Goal: Task Accomplishment & Management: Manage account settings

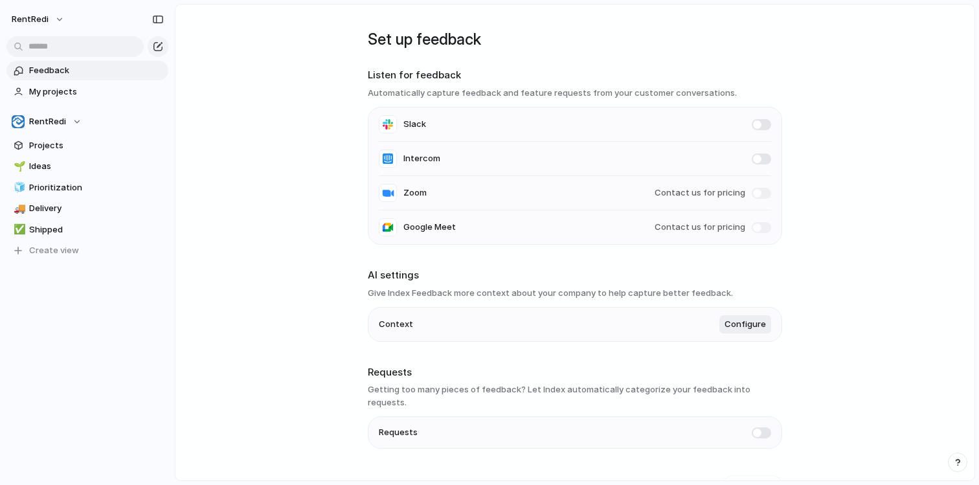
scroll to position [17, 0]
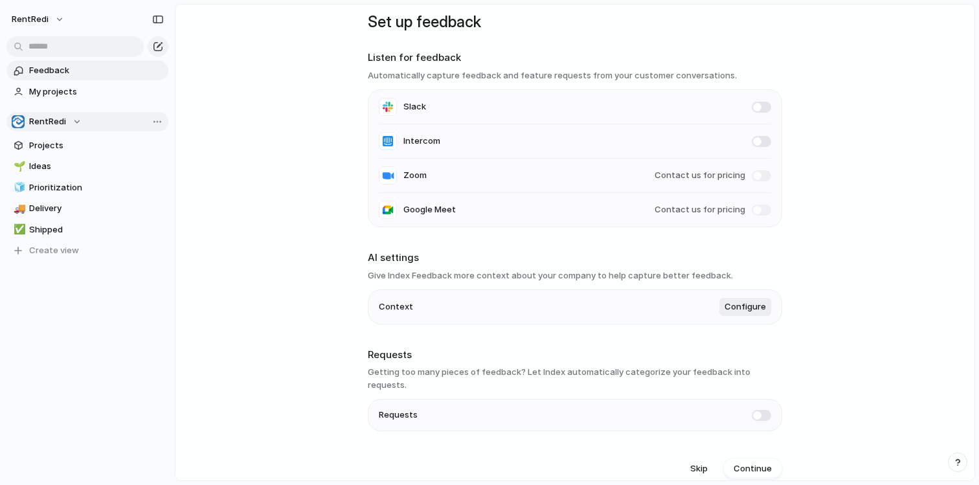
click at [60, 124] on span "RentRedi" at bounding box center [47, 121] width 37 height 13
click at [271, 150] on div "RentRedi Create new team" at bounding box center [489, 242] width 979 height 485
click at [74, 120] on div "RentRedi" at bounding box center [47, 121] width 70 height 13
click at [72, 175] on span "RentRedi" at bounding box center [58, 174] width 37 height 13
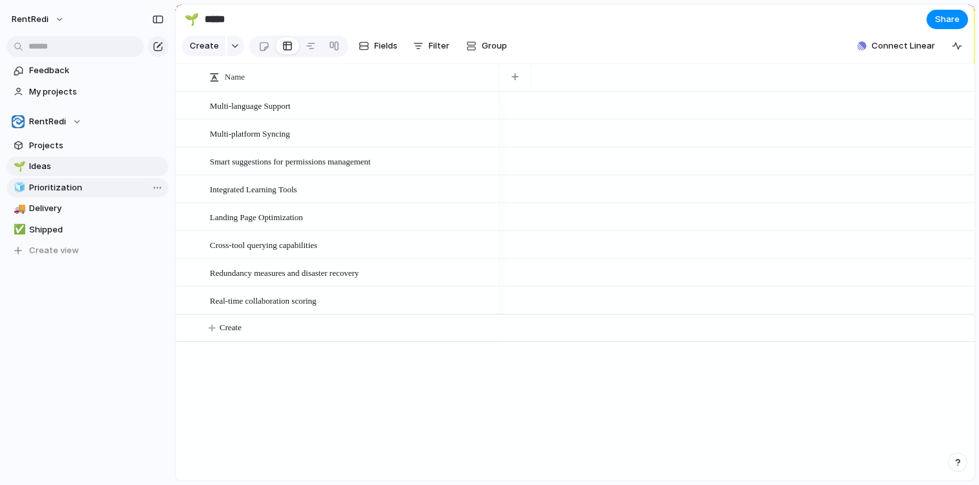
click at [71, 192] on span "Prioritization" at bounding box center [96, 187] width 135 height 13
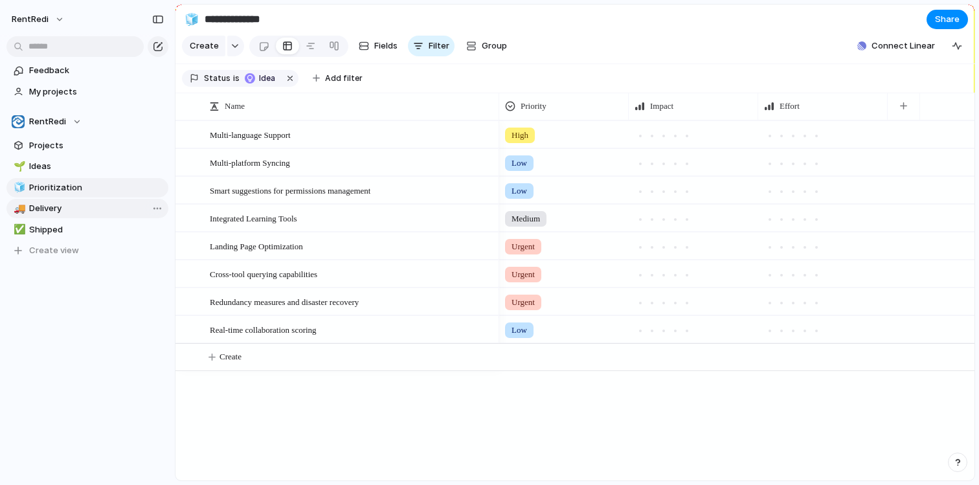
click at [71, 215] on link "🚚 Delivery" at bounding box center [87, 208] width 162 height 19
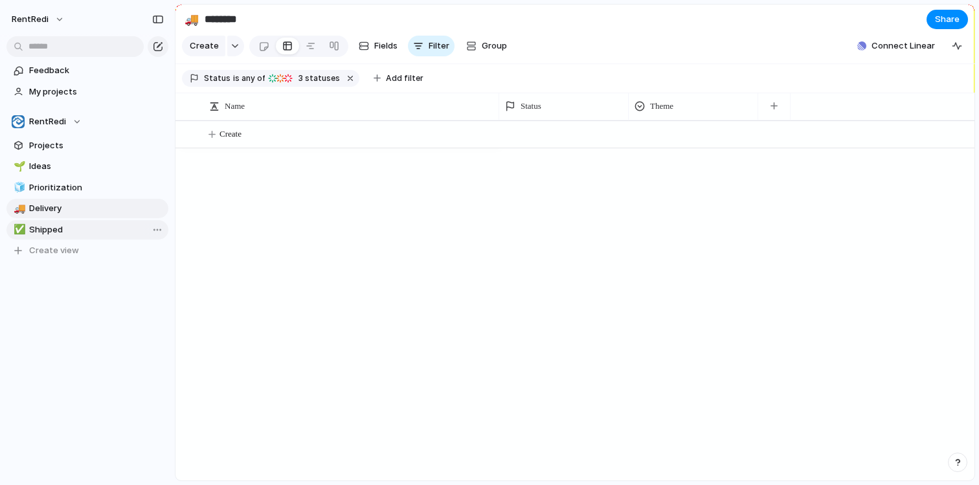
click at [69, 234] on span "Shipped" at bounding box center [96, 229] width 135 height 13
type input "*******"
click at [58, 68] on span "Feedback" at bounding box center [96, 70] width 135 height 13
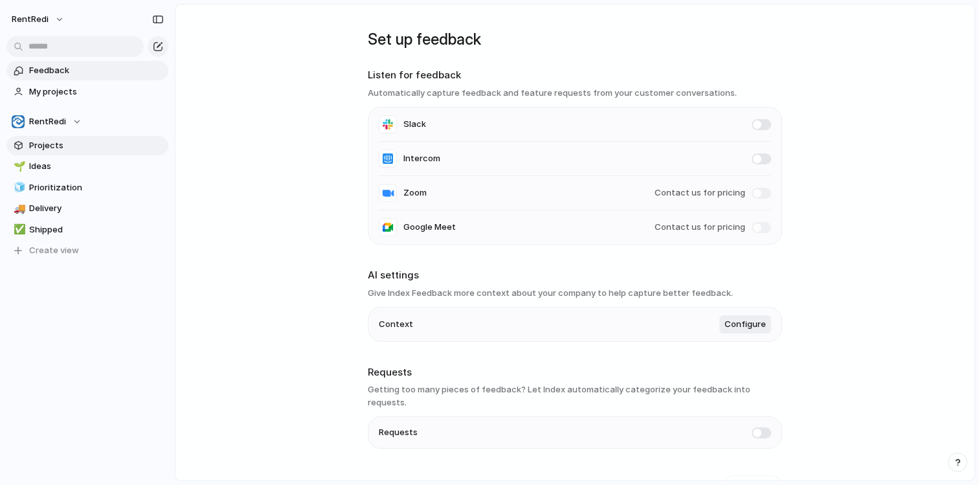
click at [52, 148] on span "Projects" at bounding box center [96, 145] width 135 height 13
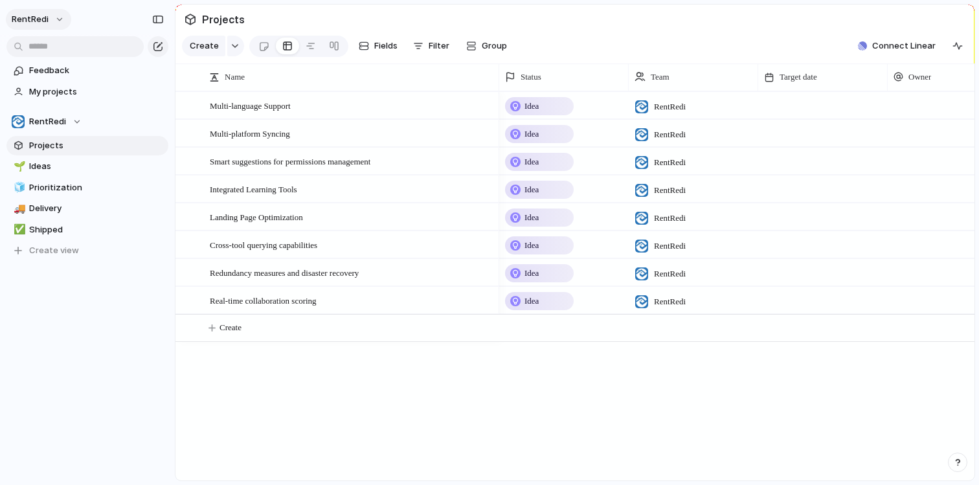
click at [38, 17] on span "RentRedi" at bounding box center [30, 19] width 37 height 13
click at [50, 49] on span "Settings" at bounding box center [48, 48] width 36 height 13
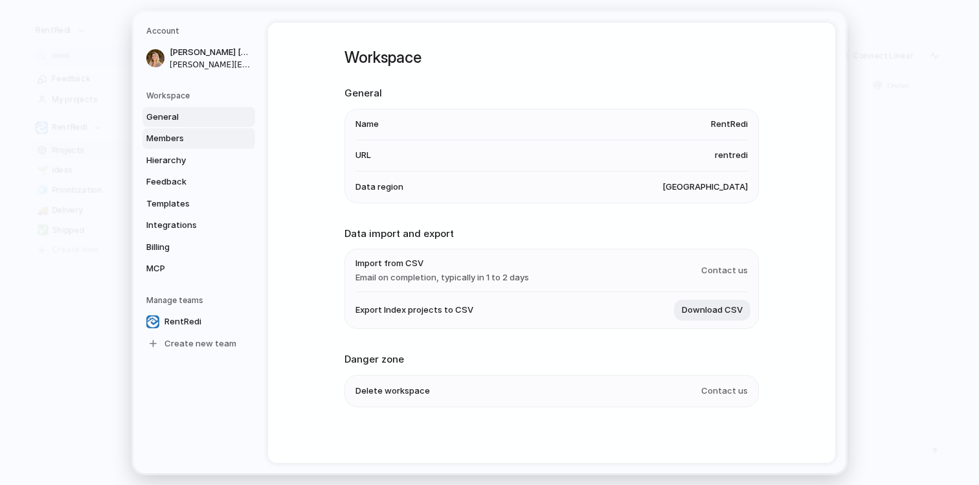
click at [172, 143] on span "Members" at bounding box center [187, 138] width 83 height 13
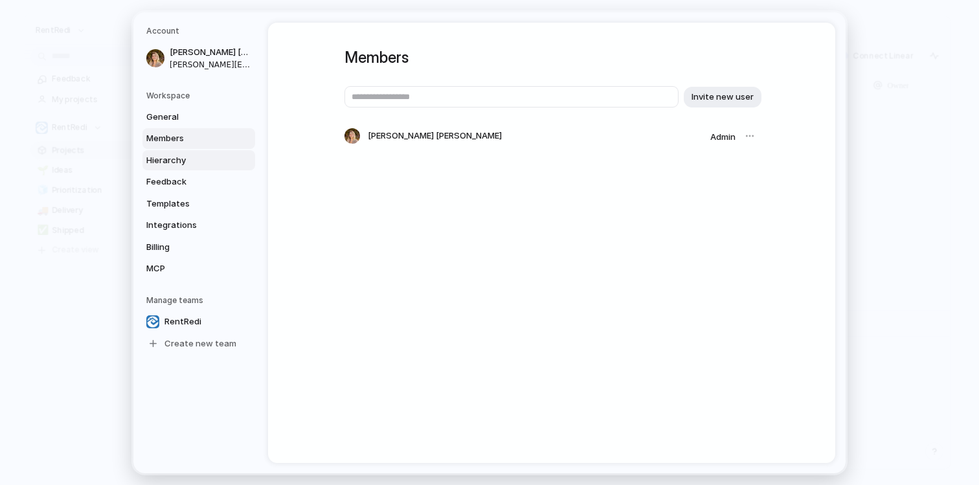
click at [178, 162] on span "Hierarchy" at bounding box center [187, 159] width 83 height 13
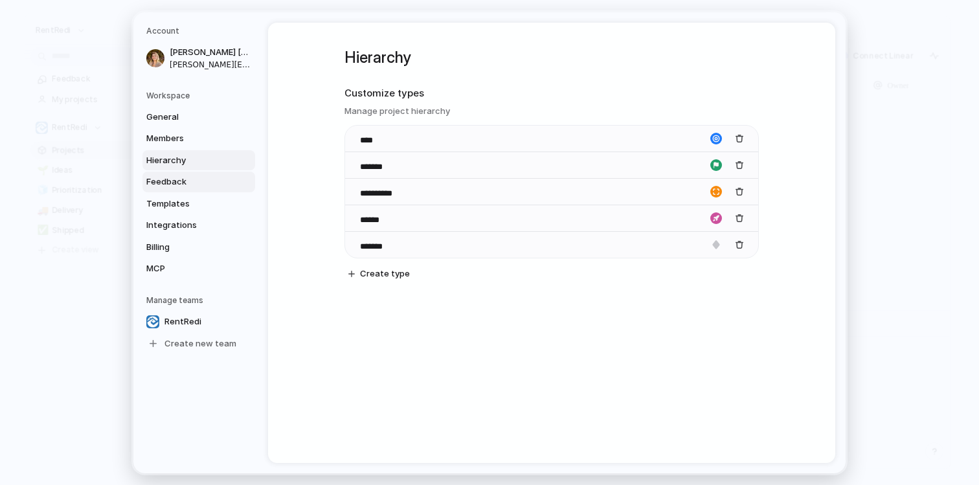
click at [178, 186] on span "Feedback" at bounding box center [187, 181] width 83 height 13
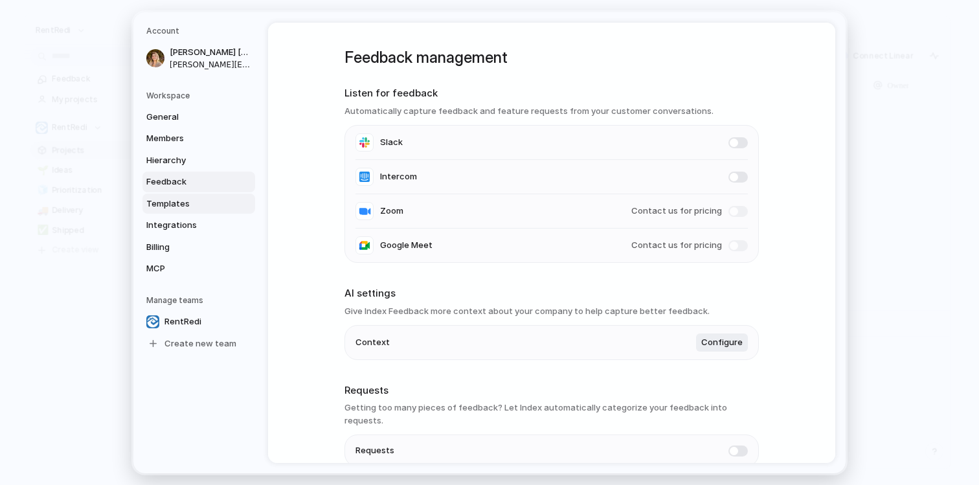
click at [183, 208] on span "Templates" at bounding box center [187, 203] width 83 height 13
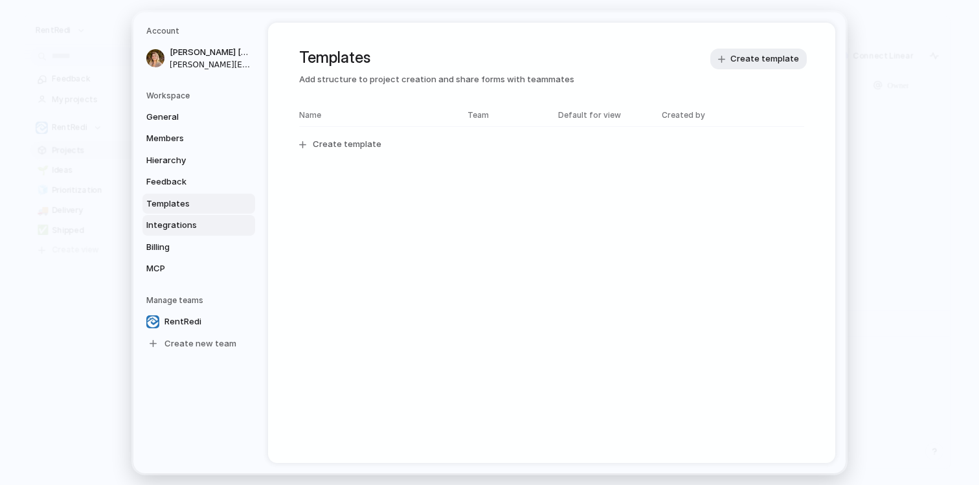
click at [181, 225] on span "Integrations" at bounding box center [187, 225] width 83 height 13
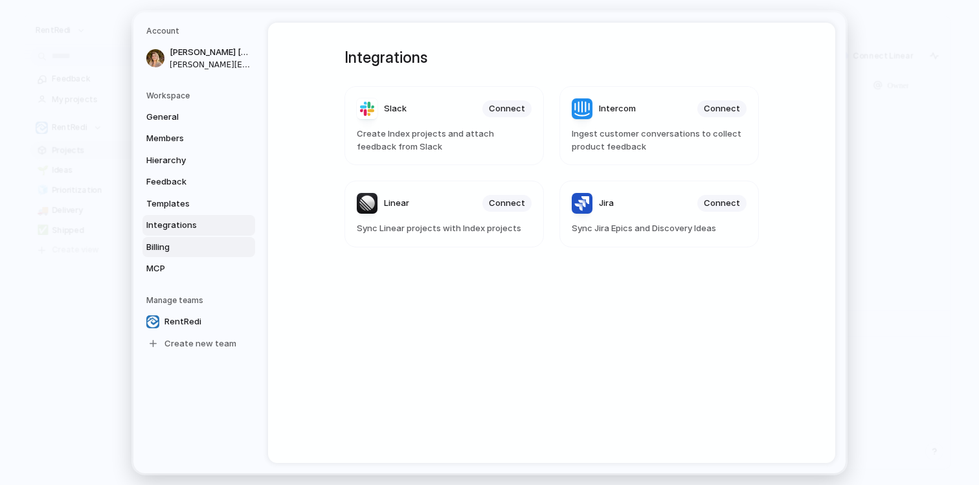
click at [173, 251] on span "Billing" at bounding box center [187, 246] width 83 height 13
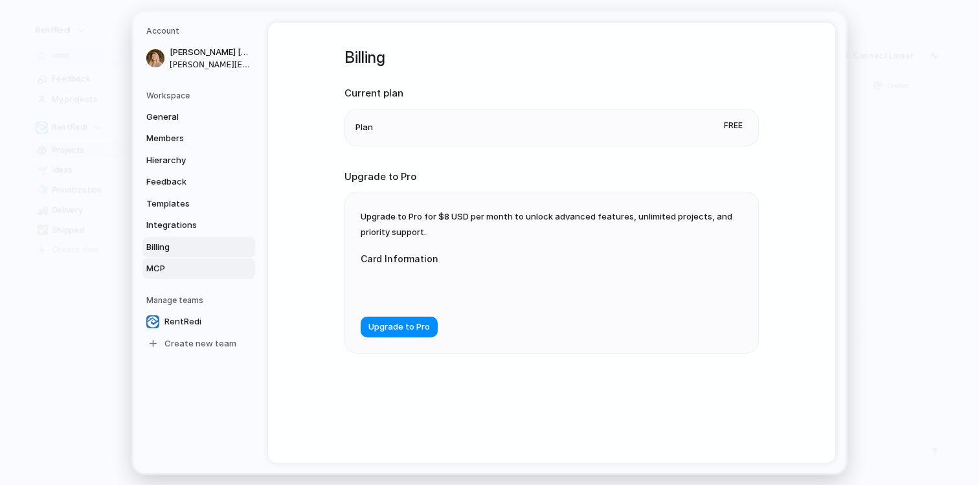
click at [190, 269] on span "MCP" at bounding box center [187, 268] width 83 height 13
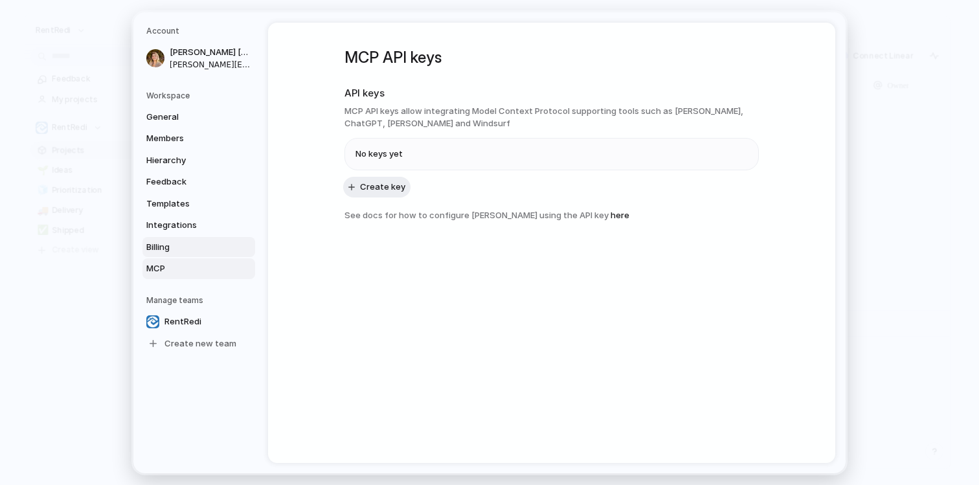
click at [196, 254] on link "Billing" at bounding box center [198, 246] width 113 height 21
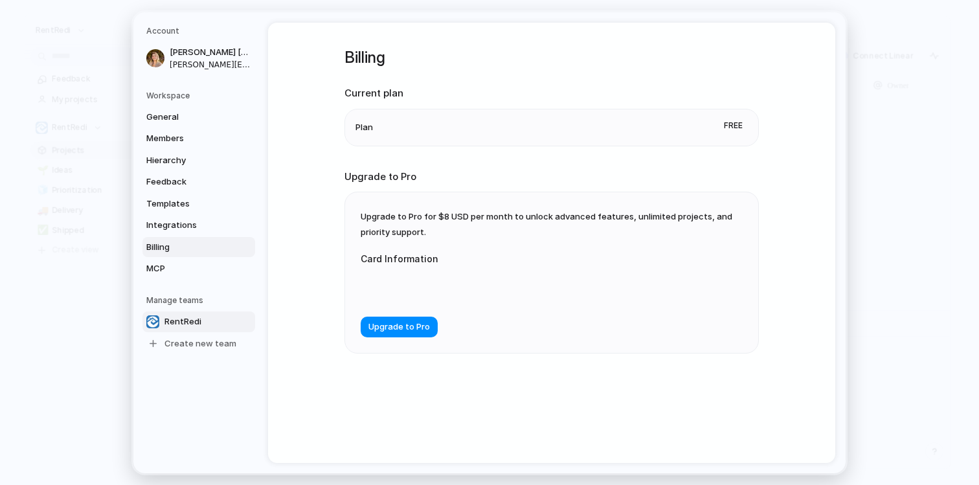
click at [195, 320] on span "RentRedi" at bounding box center [182, 321] width 37 height 13
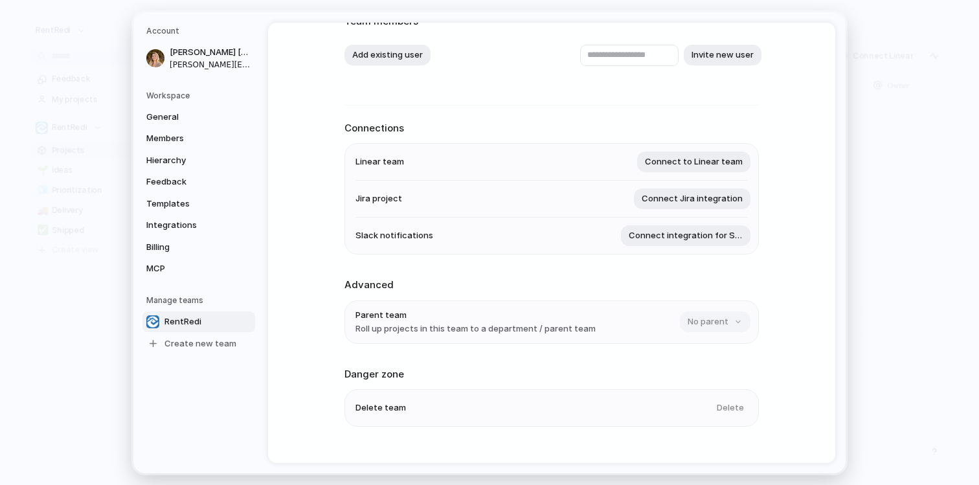
scroll to position [120, 0]
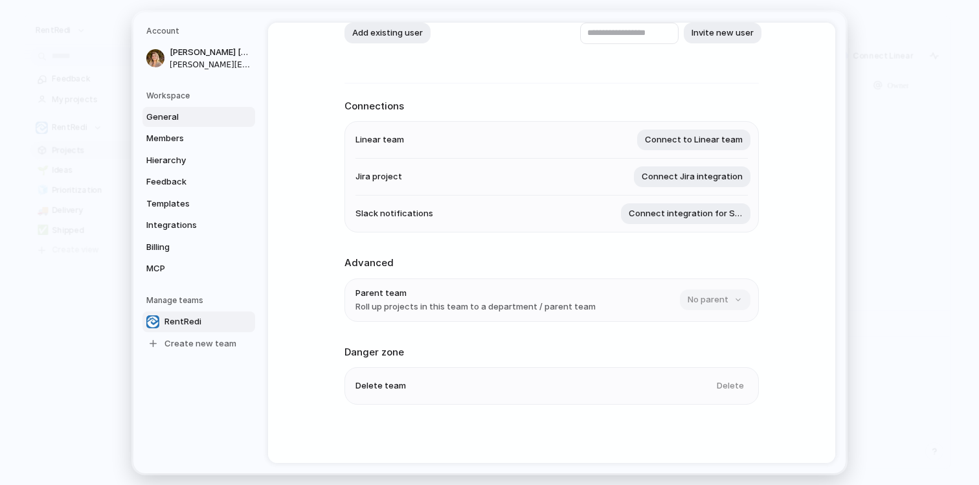
click at [170, 117] on span "General" at bounding box center [187, 116] width 83 height 13
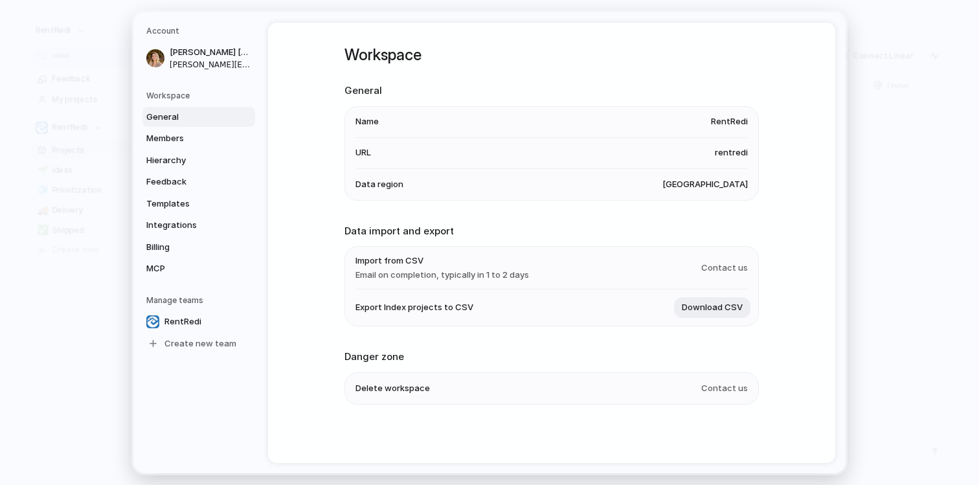
scroll to position [5, 0]
click at [167, 95] on h5 "Workspace" at bounding box center [200, 95] width 109 height 12
click at [204, 96] on h5 "Workspace" at bounding box center [200, 95] width 109 height 12
click at [198, 96] on h5 "Workspace" at bounding box center [200, 95] width 109 height 12
click at [177, 122] on link "General" at bounding box center [198, 116] width 113 height 21
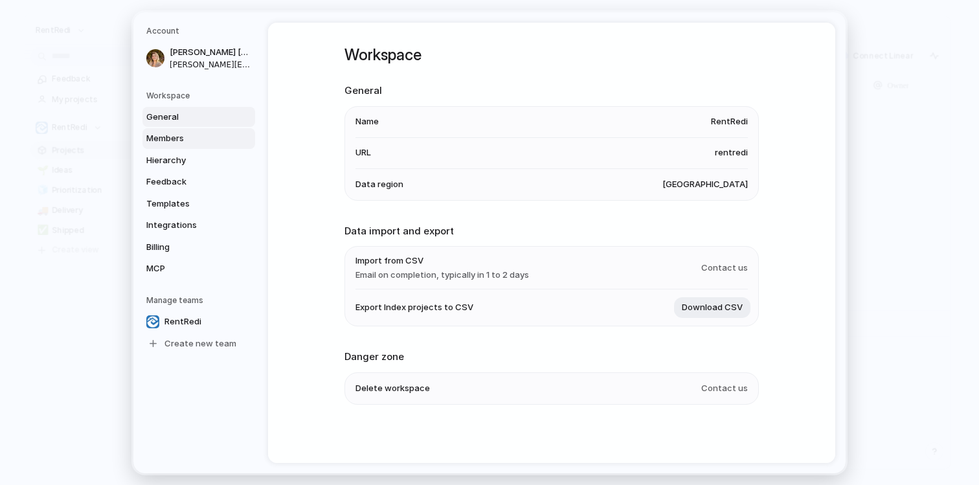
click at [184, 139] on span "Members" at bounding box center [187, 138] width 83 height 13
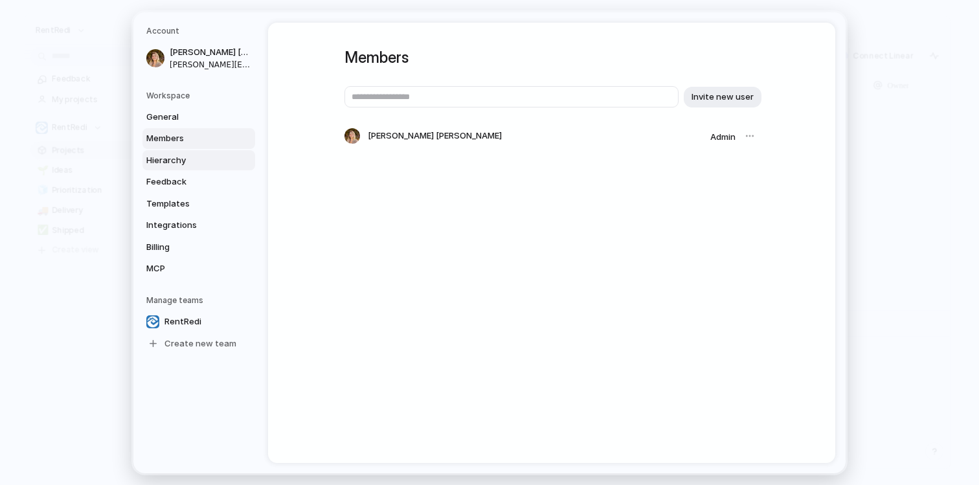
click at [199, 168] on link "Hierarchy" at bounding box center [198, 160] width 113 height 21
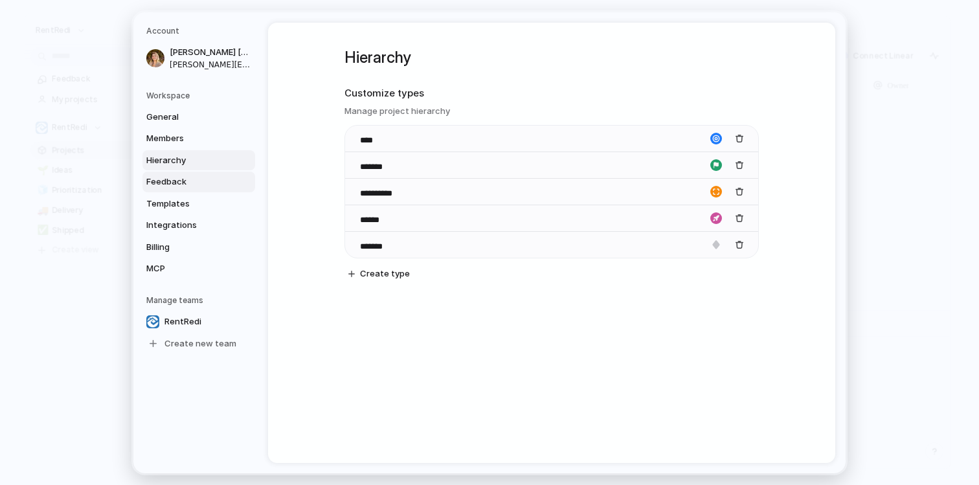
click at [198, 185] on span "Feedback" at bounding box center [187, 181] width 83 height 13
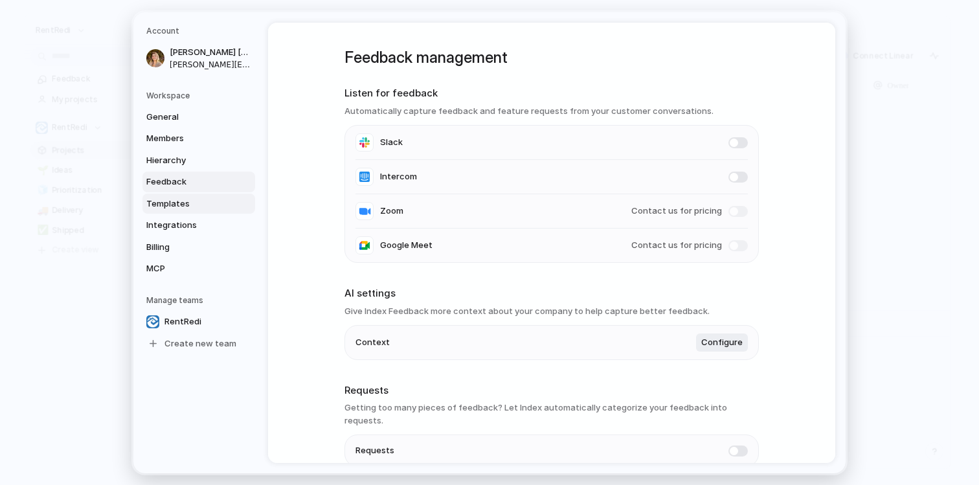
click at [194, 205] on span "Templates" at bounding box center [187, 203] width 83 height 13
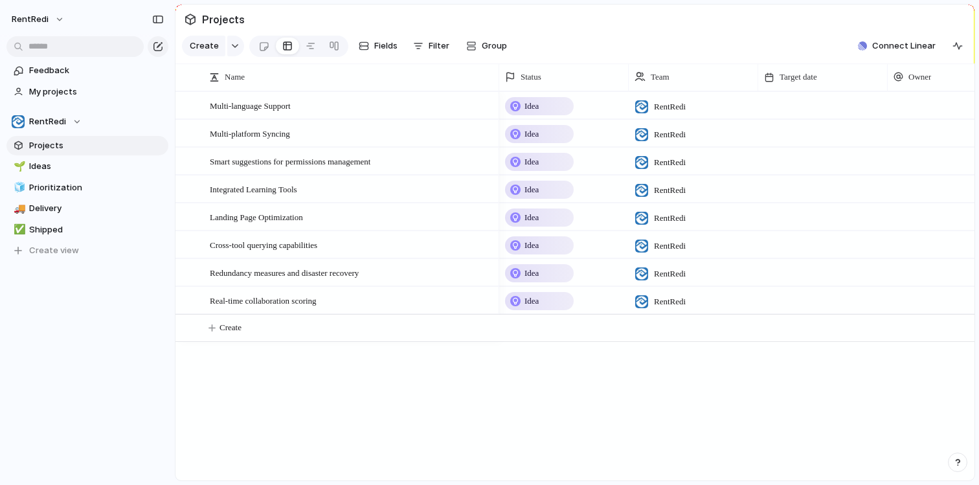
click at [67, 148] on span "Projects" at bounding box center [96, 145] width 135 height 13
click at [67, 214] on span "Delivery" at bounding box center [96, 208] width 135 height 13
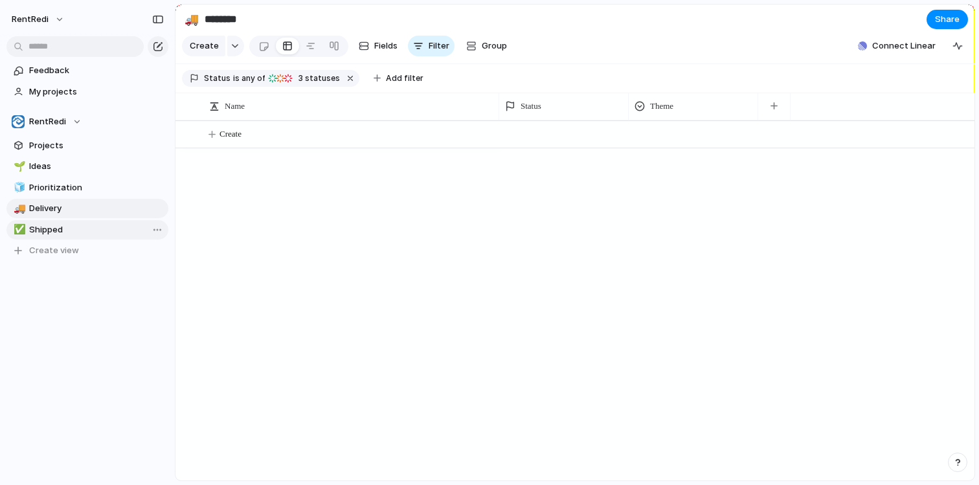
click at [65, 227] on span "Shipped" at bounding box center [96, 229] width 135 height 13
type input "*******"
click at [63, 251] on span "Create view" at bounding box center [54, 250] width 50 height 13
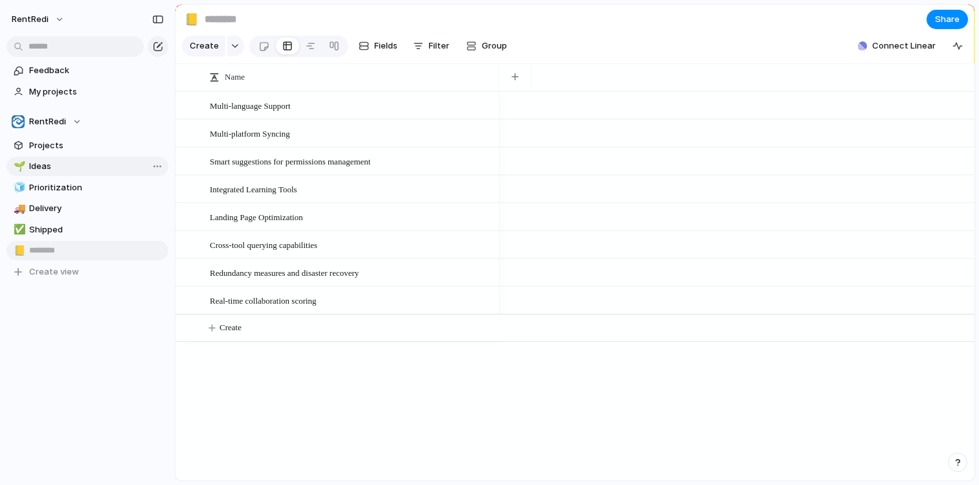
click at [50, 172] on span "Ideas" at bounding box center [96, 166] width 135 height 13
type input "*****"
click at [75, 169] on span "Ideas" at bounding box center [96, 166] width 135 height 13
click at [75, 168] on span "Ideas" at bounding box center [96, 166] width 135 height 13
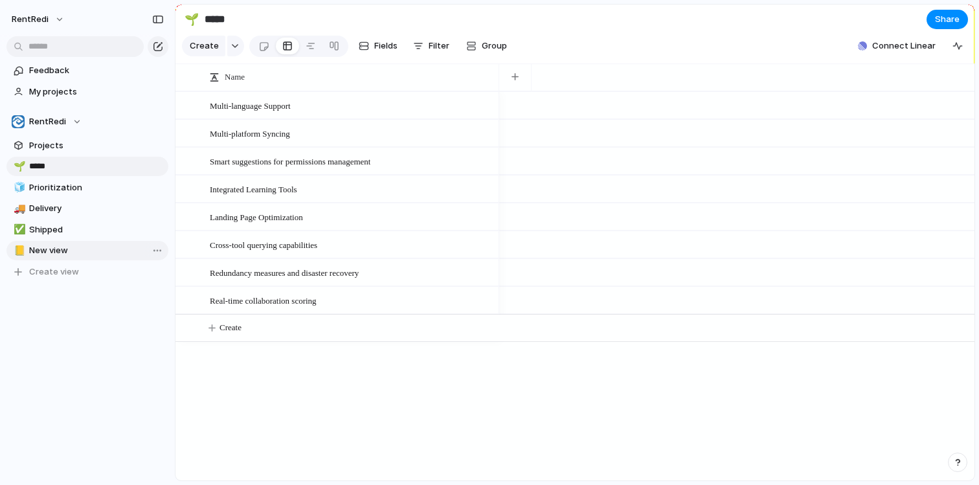
click at [69, 252] on span "New view" at bounding box center [96, 250] width 135 height 13
click at [67, 233] on span "Shipped" at bounding box center [96, 229] width 135 height 13
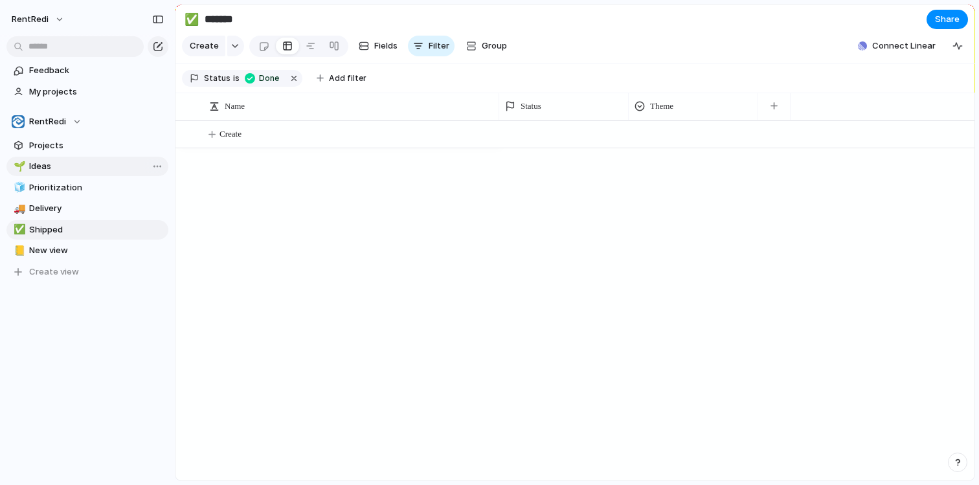
click at [78, 170] on span "Ideas" at bounding box center [96, 166] width 135 height 13
type input "*****"
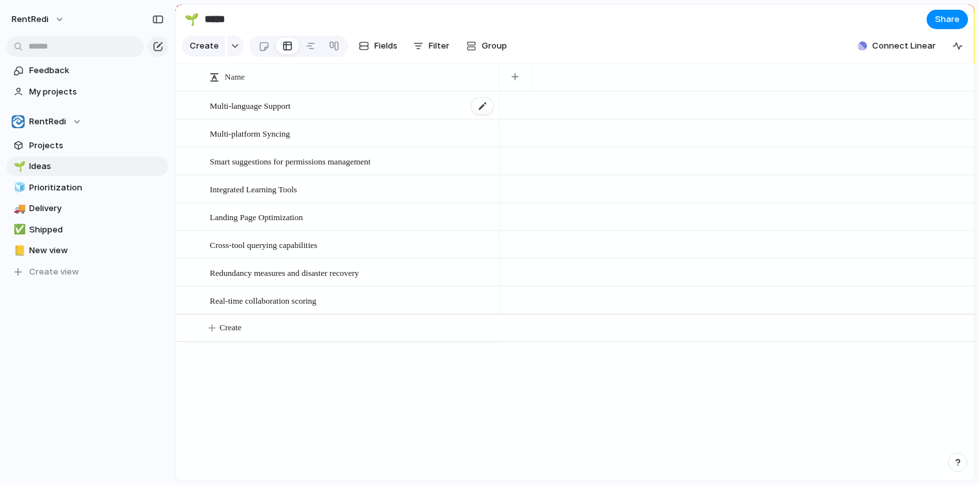
click at [252, 100] on span "Multi-language Support" at bounding box center [250, 105] width 81 height 15
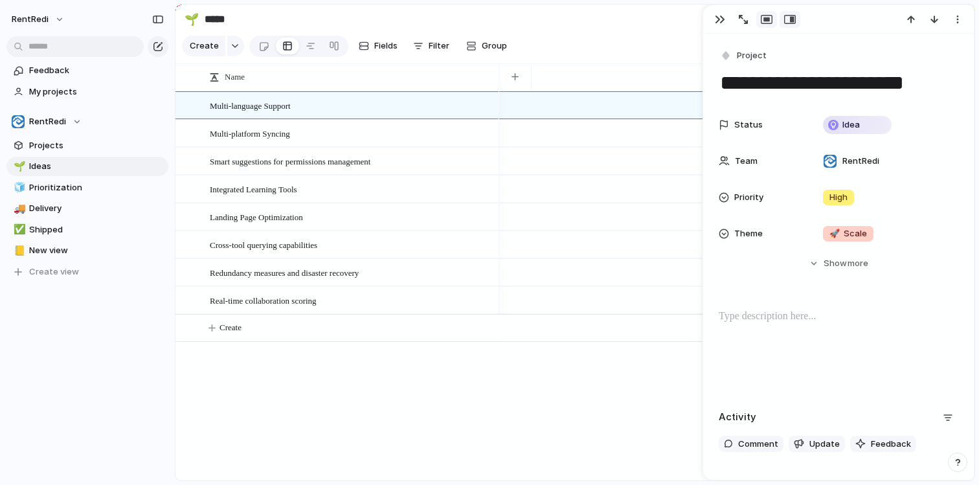
click at [772, 20] on button "button" at bounding box center [766, 19] width 21 height 17
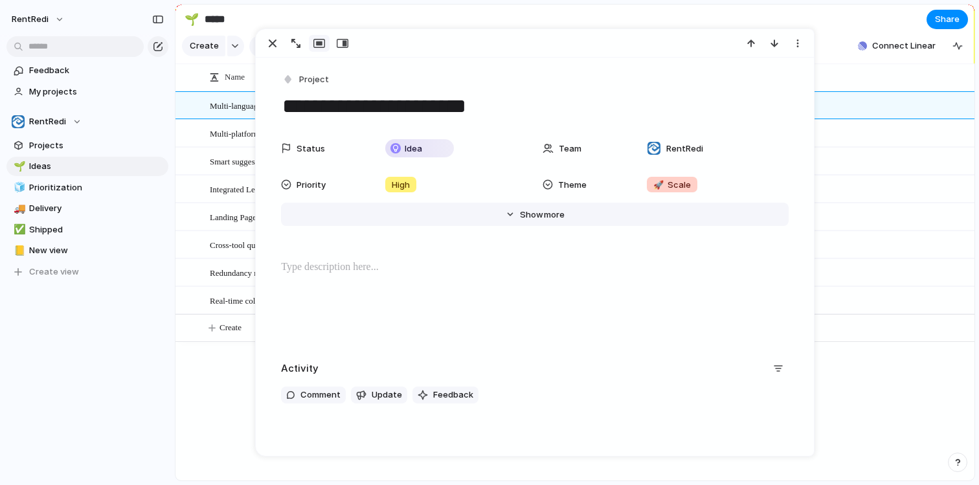
click at [559, 216] on span "more" at bounding box center [554, 214] width 21 height 13
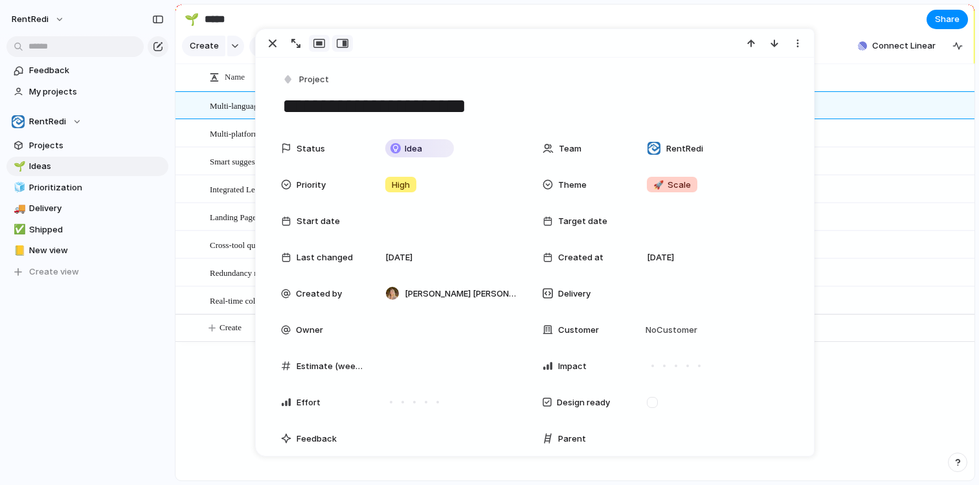
click at [346, 41] on div "button" at bounding box center [343, 43] width 12 height 10
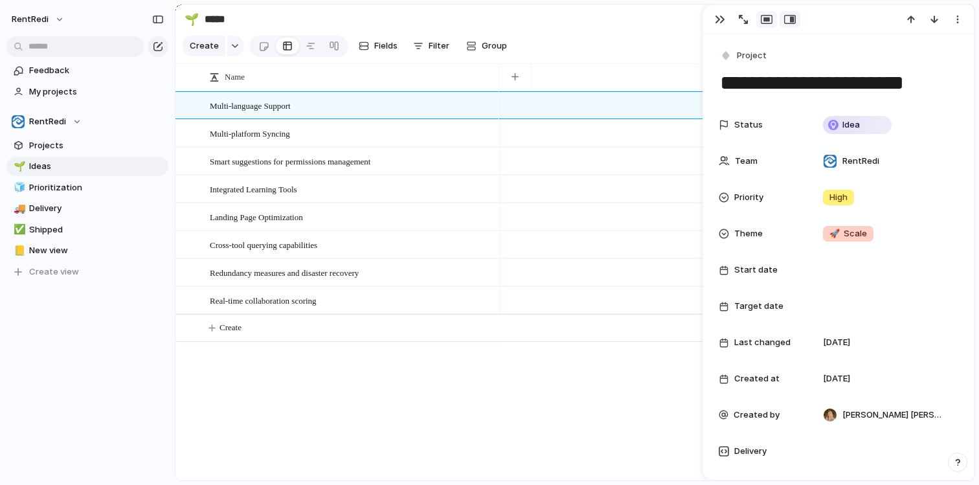
click at [766, 21] on div "button" at bounding box center [767, 19] width 12 height 10
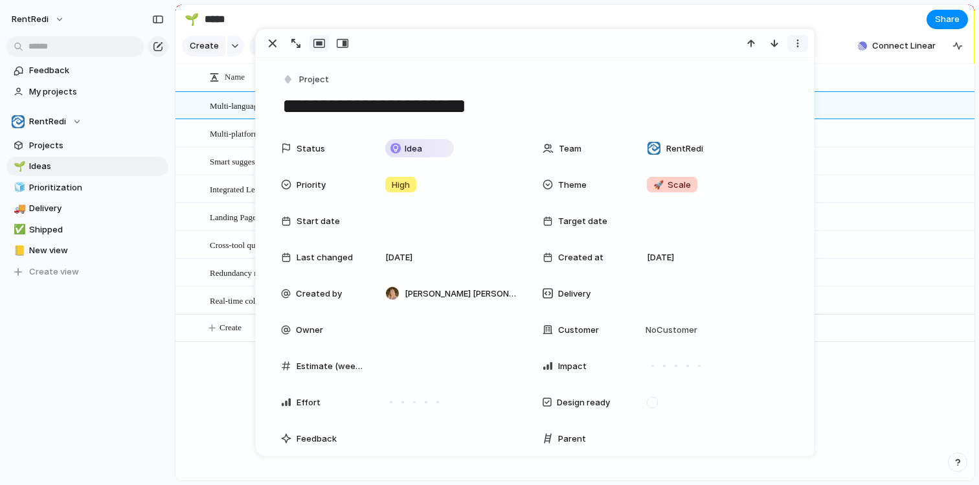
click at [794, 45] on div "button" at bounding box center [797, 43] width 10 height 10
click at [309, 41] on div at bounding box center [306, 43] width 93 height 17
click at [300, 41] on button "button" at bounding box center [295, 43] width 21 height 17
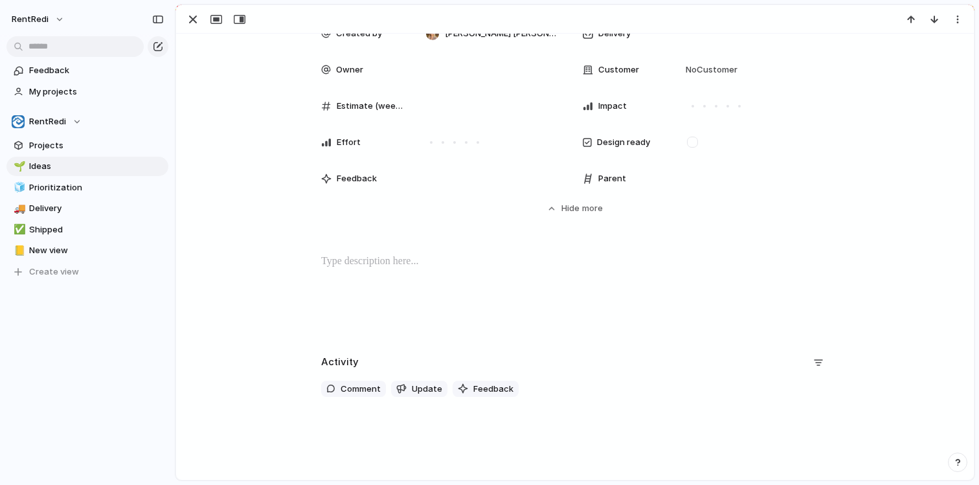
scroll to position [260, 0]
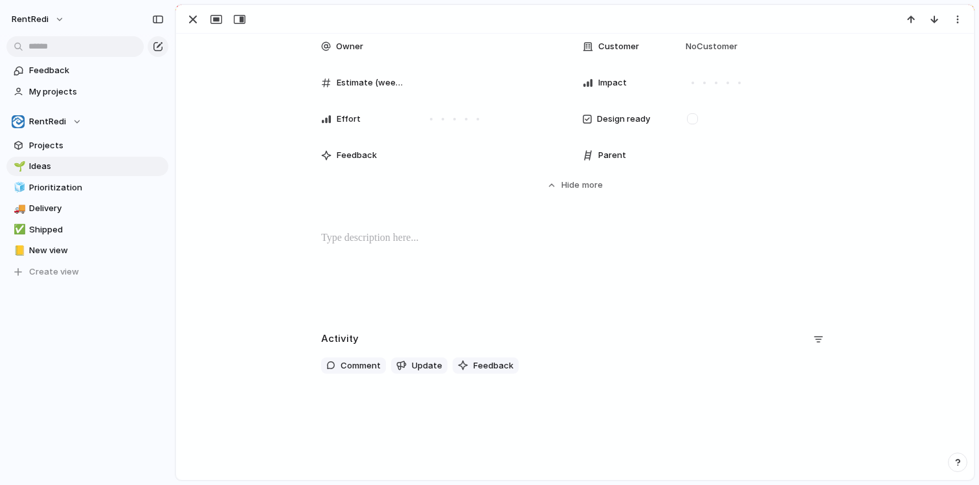
click at [157, 323] on div "Feedback My projects RentRedi Projects 🌱 Ideas 🧊 Prioritization 🚚 Delivery ✅ Sh…" at bounding box center [87, 193] width 175 height 386
click at [185, 16] on button "button" at bounding box center [193, 19] width 21 height 17
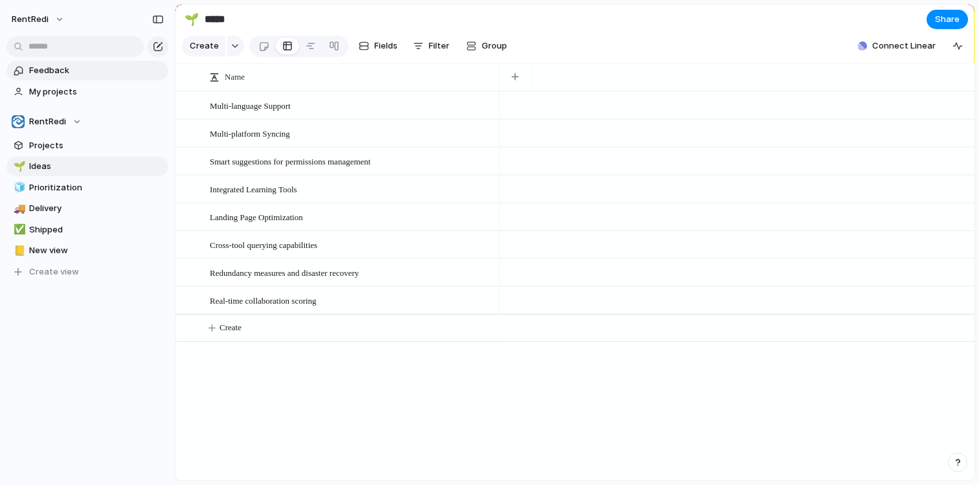
click at [79, 71] on span "Feedback" at bounding box center [96, 70] width 135 height 13
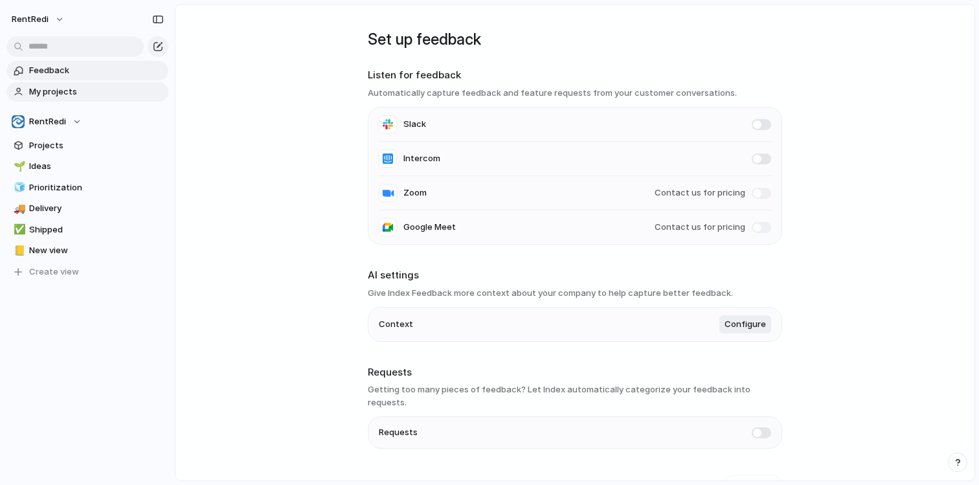
click at [66, 91] on span "My projects" at bounding box center [96, 91] width 135 height 13
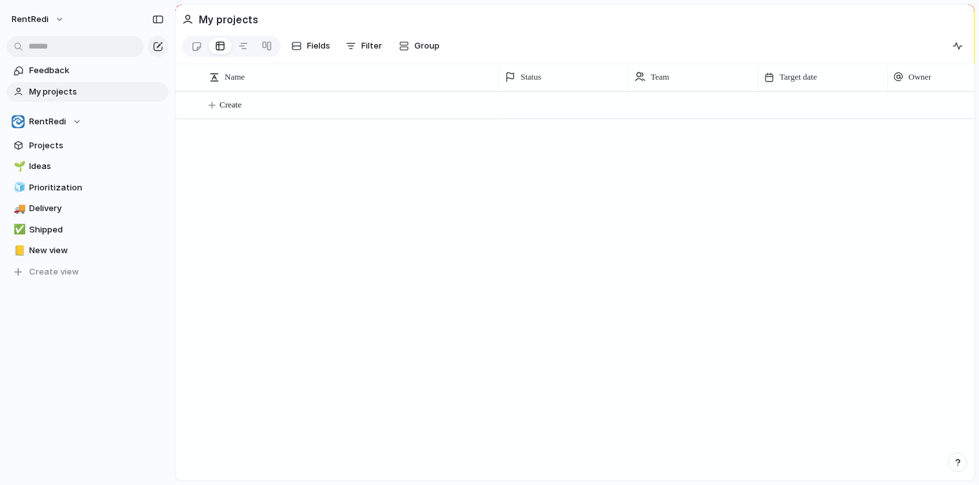
click at [74, 100] on link "My projects" at bounding box center [87, 91] width 162 height 19
click at [69, 126] on div "RentRedi" at bounding box center [47, 121] width 70 height 13
click at [155, 159] on div "RentRedi Create new team" at bounding box center [489, 242] width 979 height 485
click at [72, 148] on span "Projects" at bounding box center [96, 145] width 135 height 13
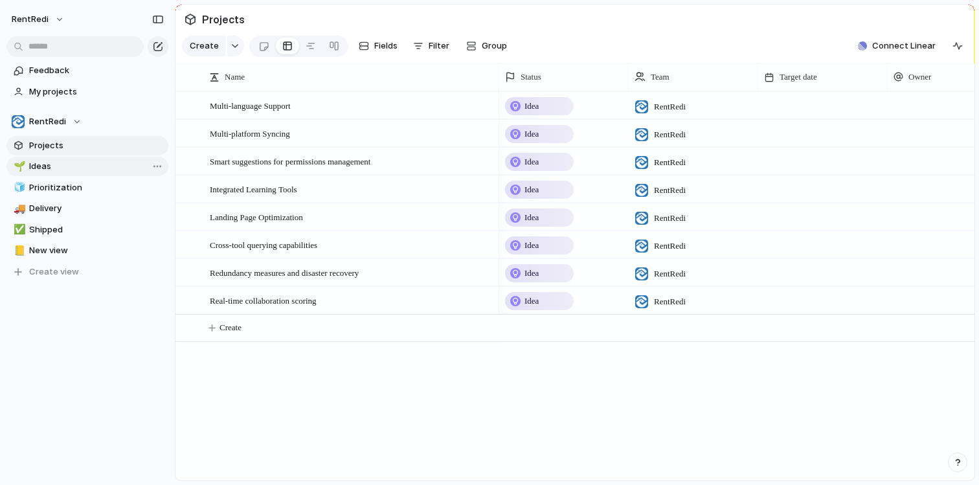
click at [61, 170] on span "Ideas" at bounding box center [96, 166] width 135 height 13
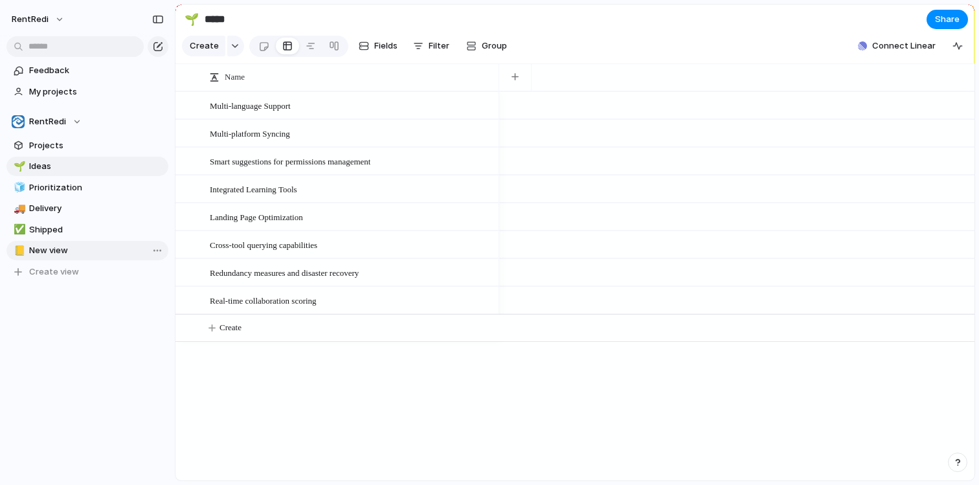
click at [68, 253] on span "New view" at bounding box center [96, 250] width 135 height 13
click at [73, 78] on link "Feedback" at bounding box center [87, 70] width 162 height 19
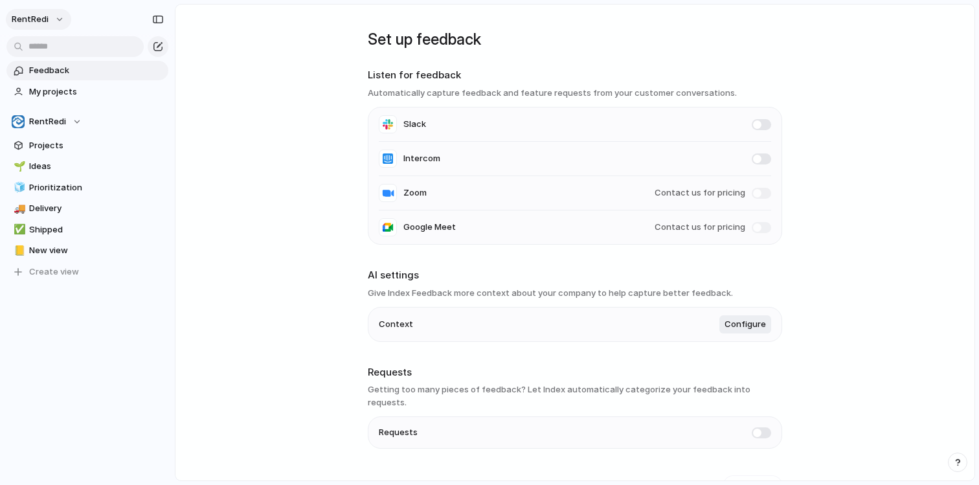
click at [59, 15] on button "RentRedi" at bounding box center [38, 19] width 65 height 21
click at [62, 54] on span "Settings" at bounding box center [48, 48] width 36 height 13
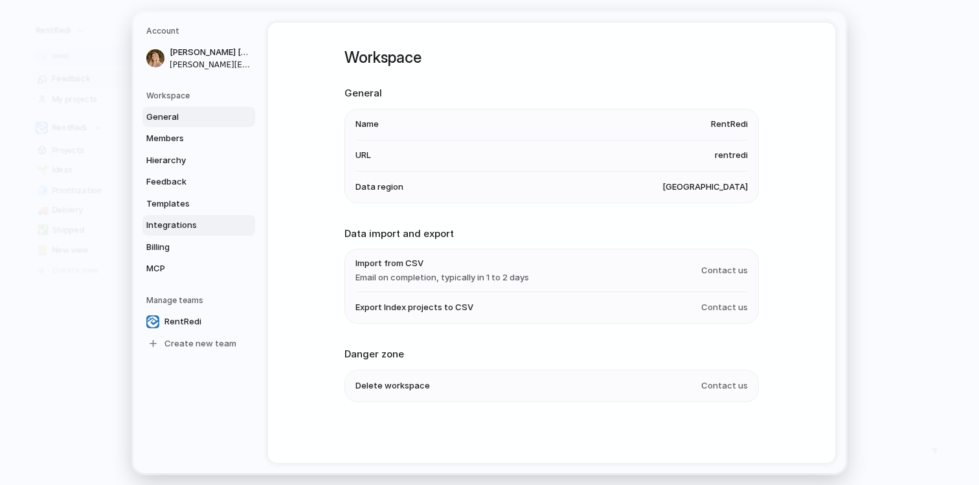
click at [195, 223] on span "Integrations" at bounding box center [187, 225] width 83 height 13
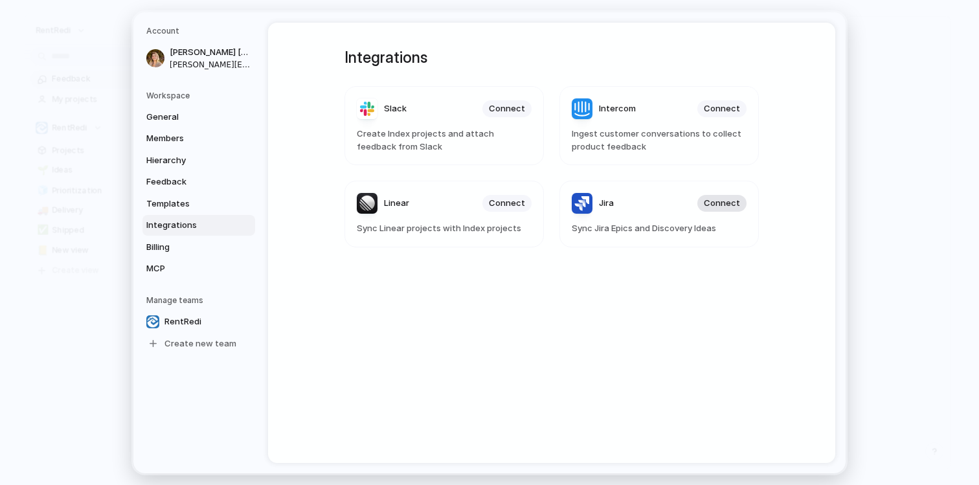
click at [720, 207] on span "Connect" at bounding box center [722, 203] width 36 height 13
click at [516, 113] on span "Connect" at bounding box center [507, 108] width 36 height 13
click at [509, 205] on span "Connect" at bounding box center [507, 203] width 36 height 13
click at [497, 208] on span "Connect" at bounding box center [507, 203] width 36 height 13
click at [722, 203] on span "Connect" at bounding box center [722, 203] width 36 height 13
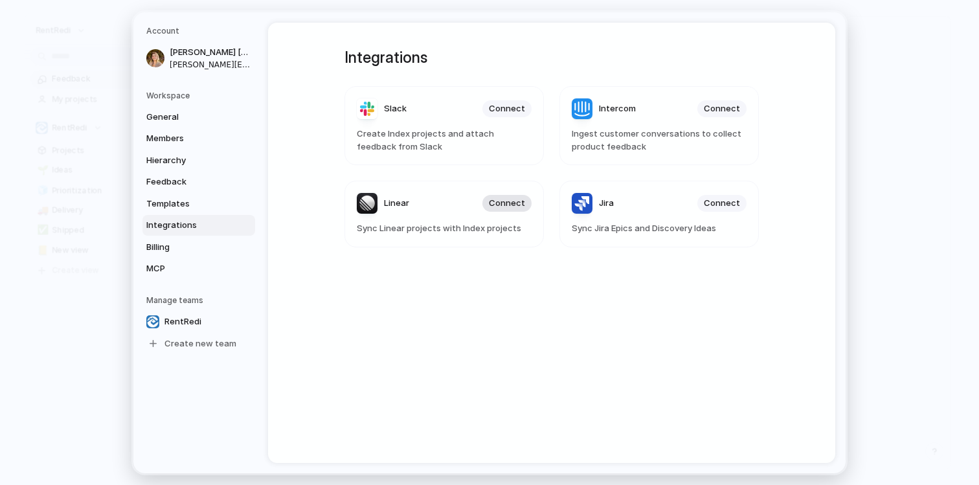
click at [513, 207] on span "Connect" at bounding box center [507, 203] width 36 height 13
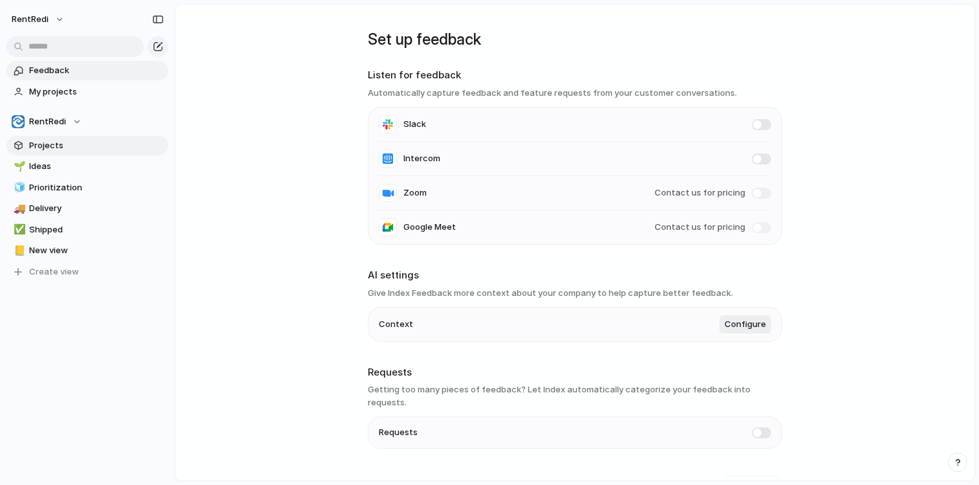
click at [57, 148] on span "Projects" at bounding box center [96, 145] width 135 height 13
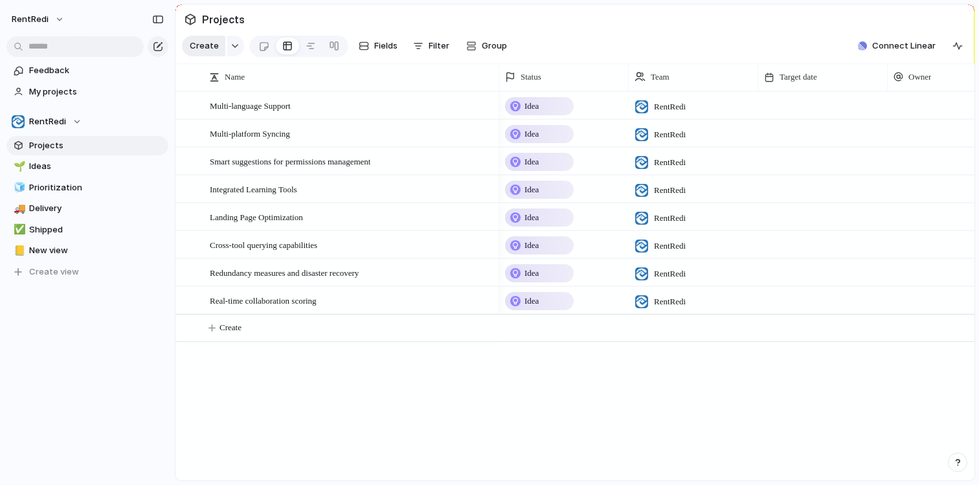
click at [201, 43] on span "Create" at bounding box center [204, 45] width 29 height 13
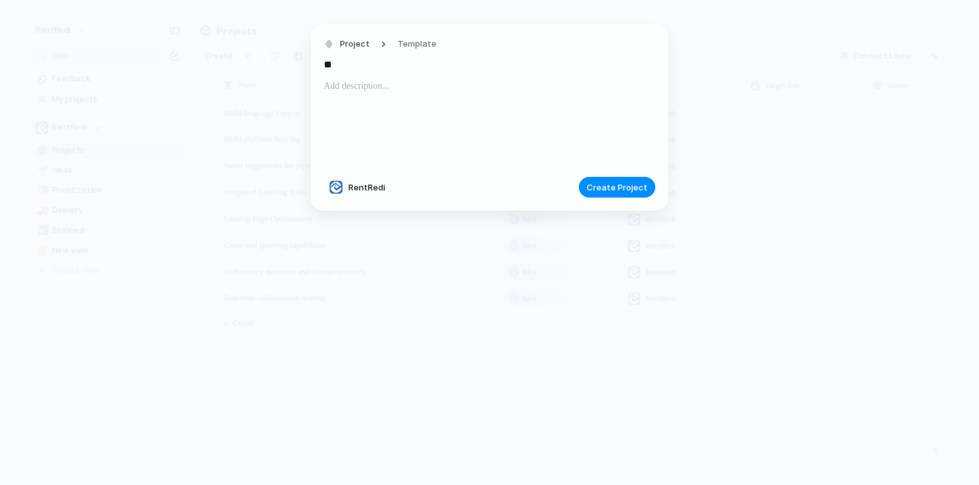
type input "*"
type input "**********"
click at [619, 193] on span "Create Project" at bounding box center [617, 187] width 61 height 13
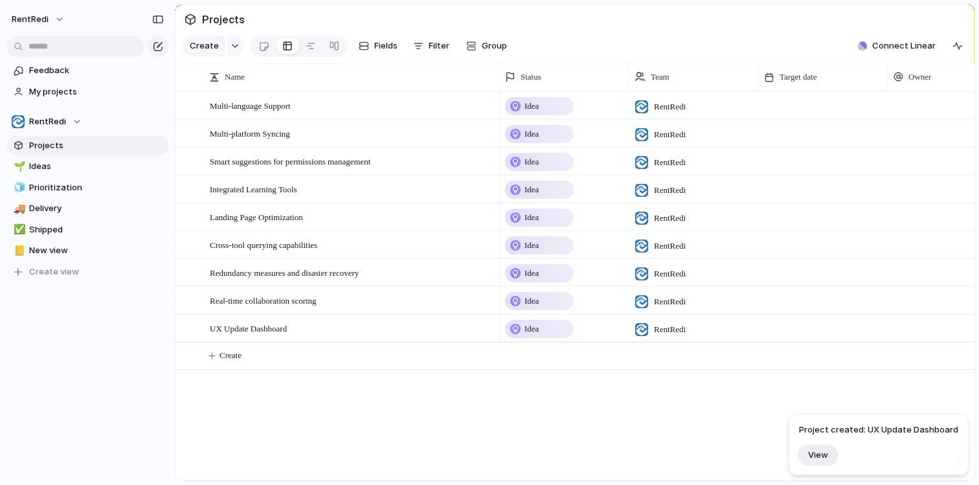
click at [934, 107] on div at bounding box center [952, 105] width 129 height 27
click at [476, 111] on div "[PERSON_NAME] [PERSON_NAME]" at bounding box center [489, 242] width 979 height 485
click at [480, 108] on div at bounding box center [482, 106] width 22 height 17
click at [915, 109] on div at bounding box center [952, 105] width 129 height 27
click at [225, 96] on div "[PERSON_NAME] [PERSON_NAME]" at bounding box center [489, 242] width 979 height 485
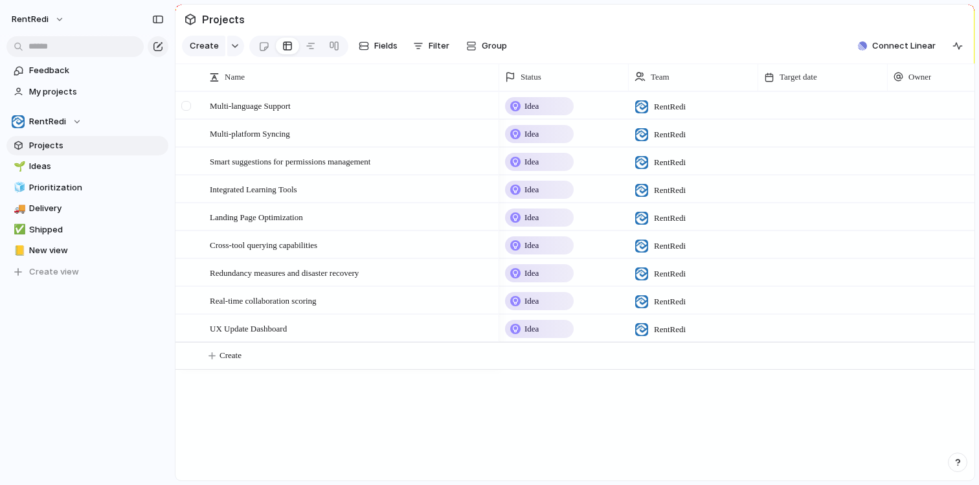
click at [190, 107] on div at bounding box center [186, 106] width 10 height 10
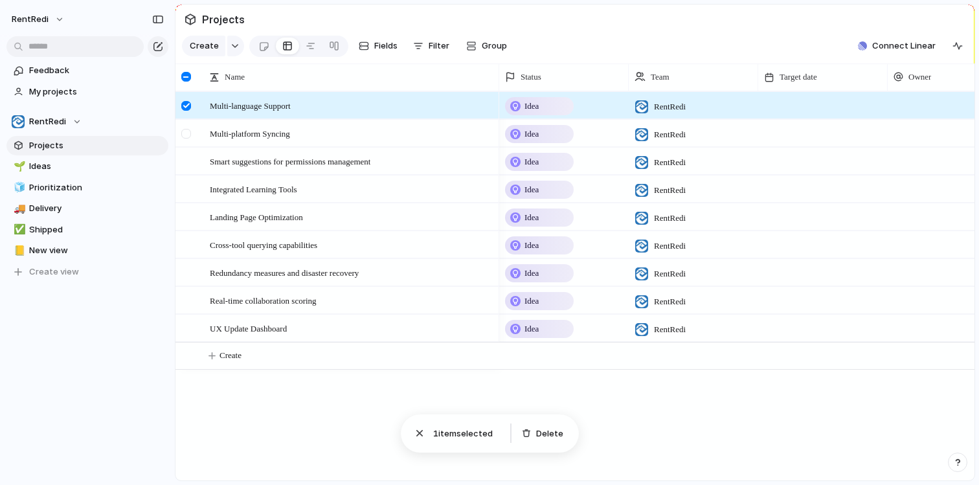
click at [185, 135] on div at bounding box center [186, 134] width 10 height 10
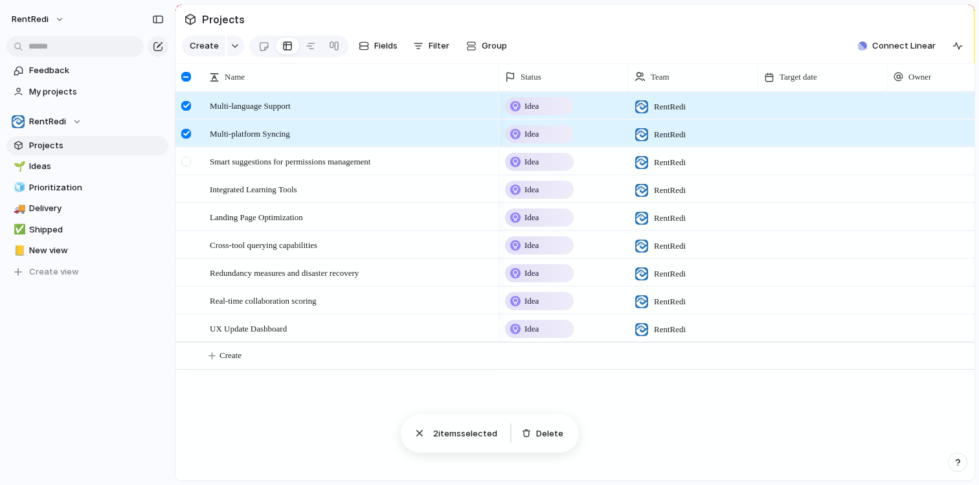
click at [185, 162] on div at bounding box center [186, 162] width 10 height 10
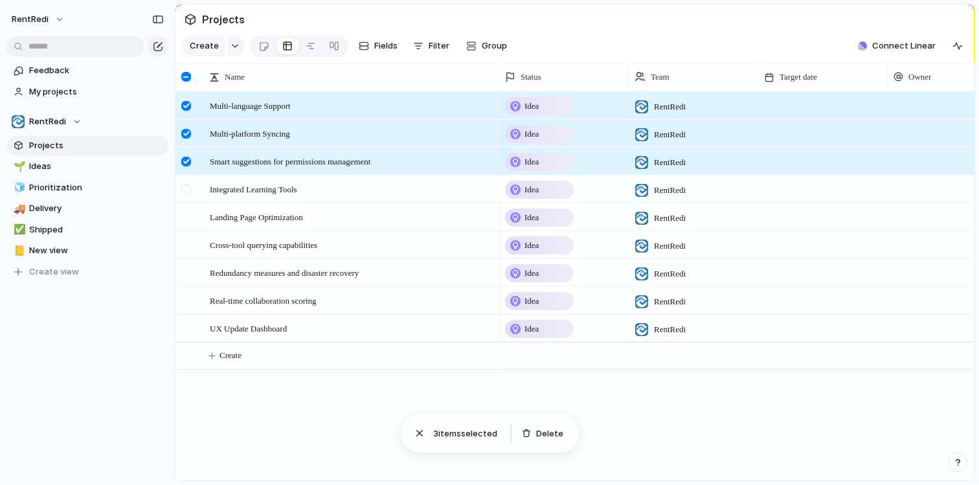
click at [185, 188] on div at bounding box center [186, 190] width 10 height 10
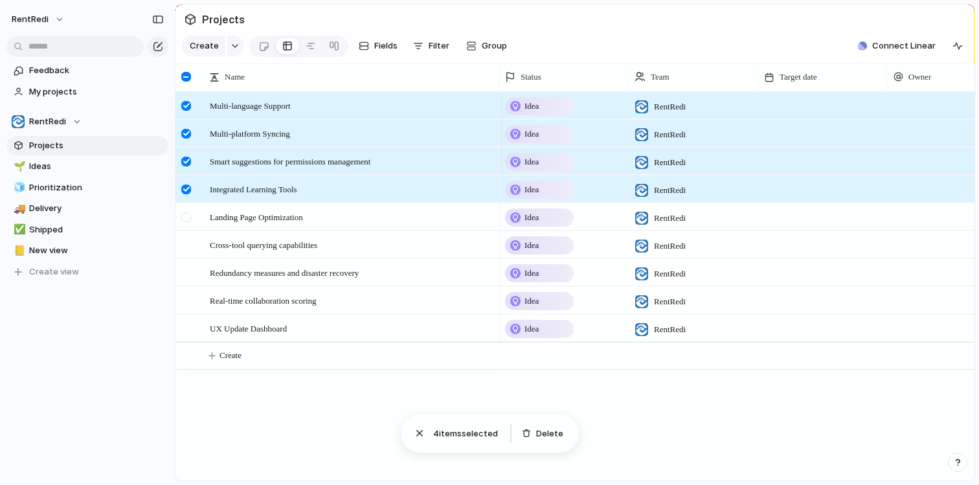
click at [183, 214] on div at bounding box center [186, 217] width 10 height 10
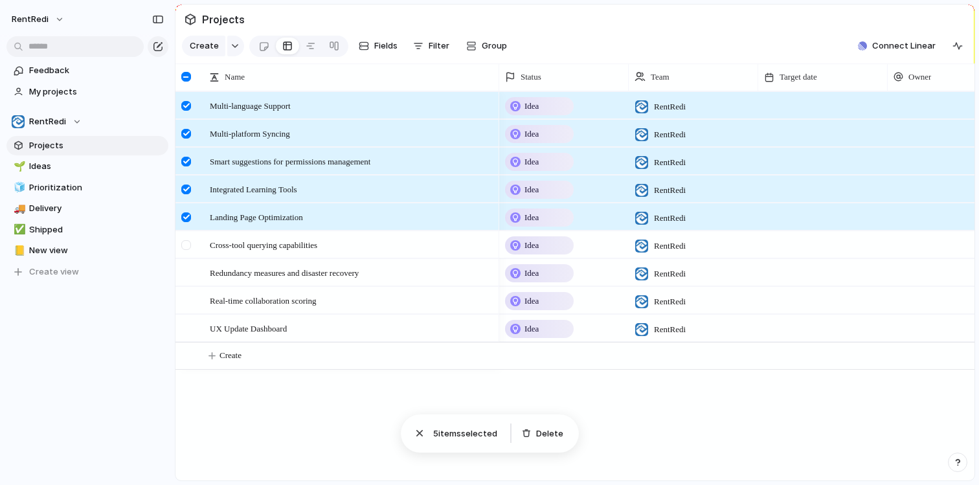
click at [189, 242] on div at bounding box center [186, 245] width 10 height 10
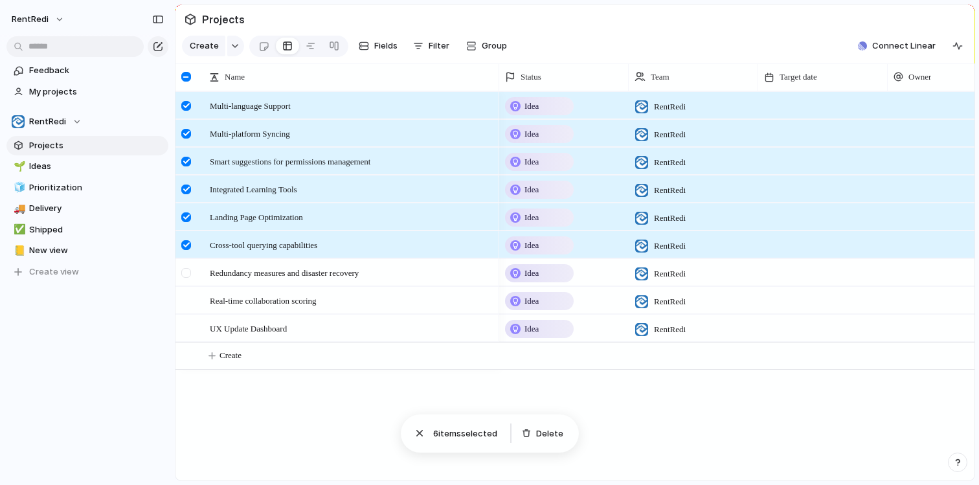
click at [186, 274] on div at bounding box center [186, 273] width 10 height 10
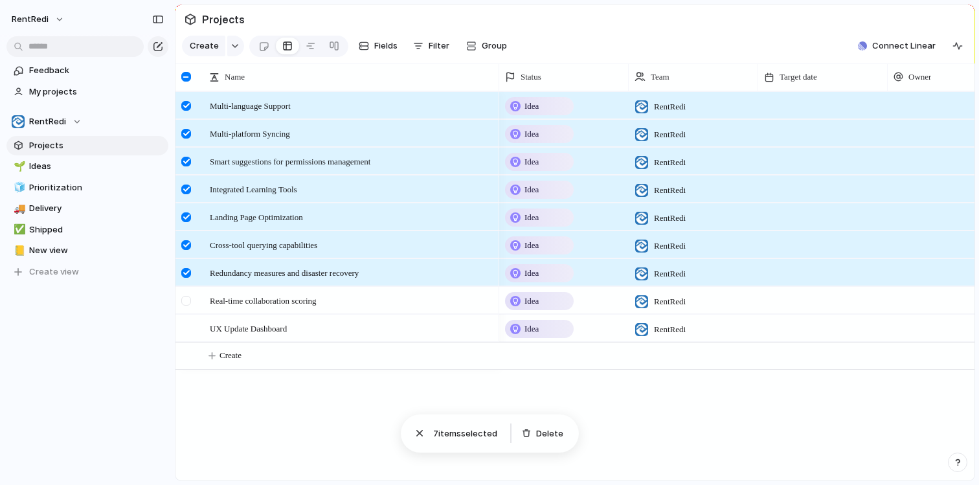
click at [185, 293] on div at bounding box center [187, 304] width 23 height 35
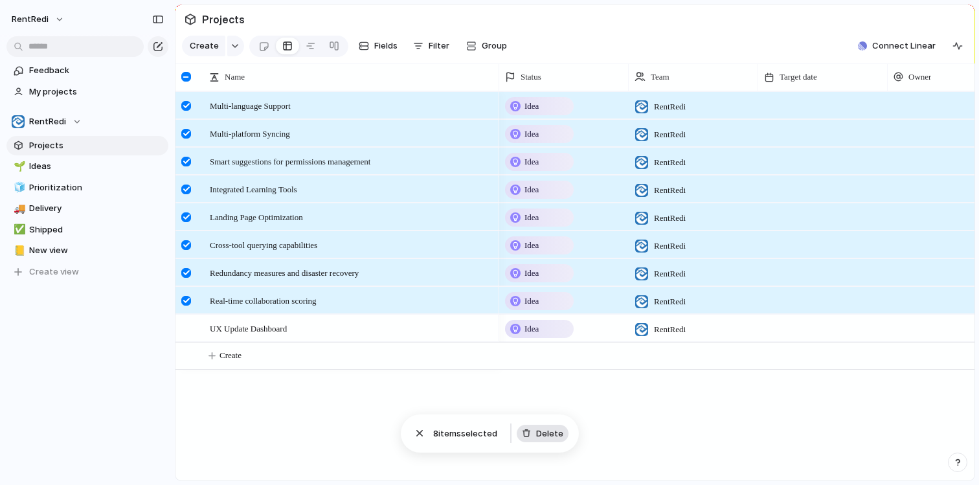
click at [535, 437] on button "Delete" at bounding box center [543, 434] width 52 height 18
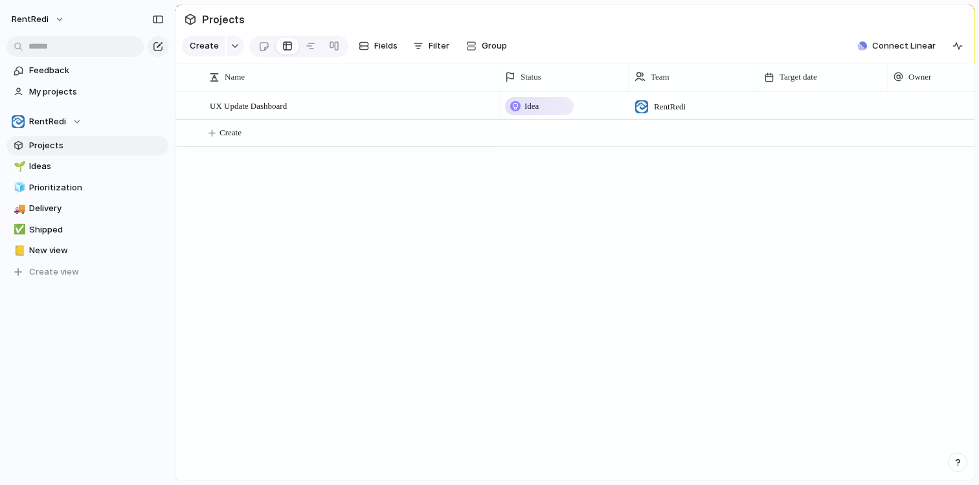
click at [772, 110] on div at bounding box center [822, 105] width 129 height 27
click at [339, 107] on div "UX Update Dashboard" at bounding box center [352, 106] width 285 height 27
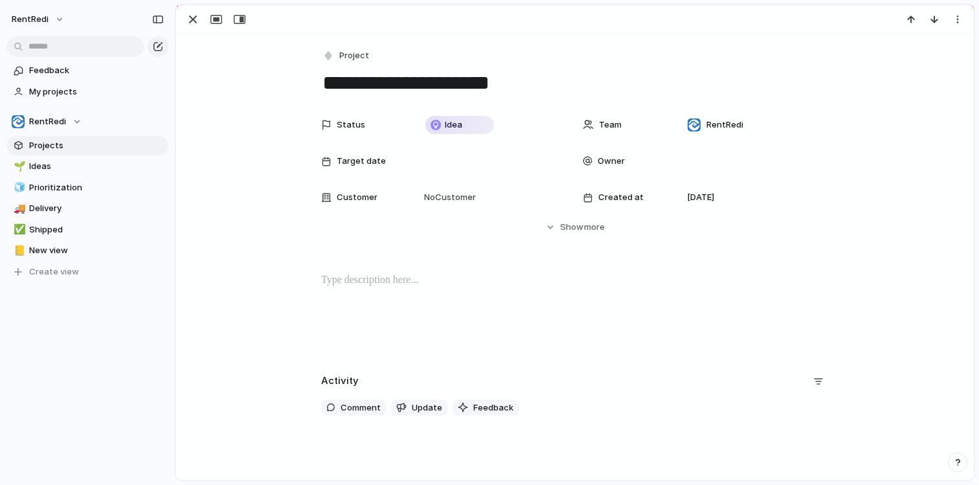
click at [354, 125] on span "Status" at bounding box center [351, 124] width 28 height 13
click at [583, 63] on div "Idea Planned On track At risk Off track Paused Canceled Done" at bounding box center [489, 242] width 979 height 485
click at [216, 21] on div "button" at bounding box center [216, 19] width 12 height 10
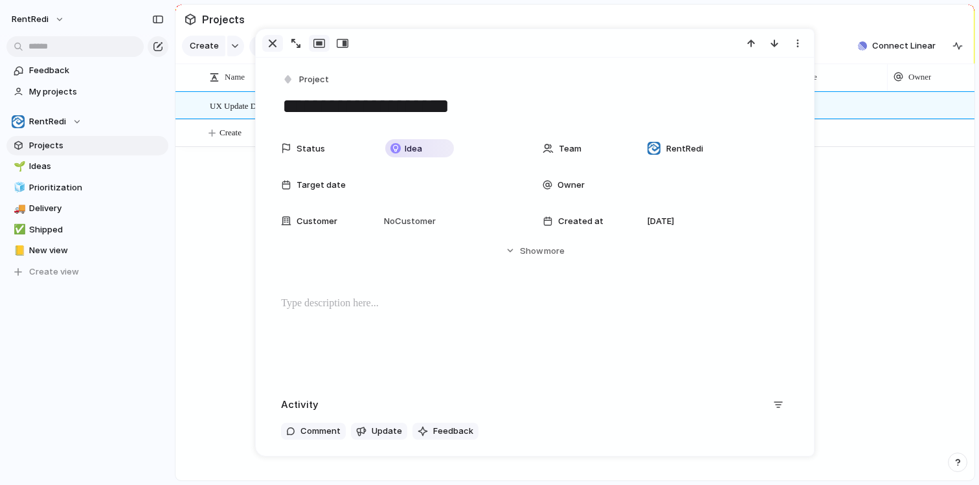
click at [268, 41] on div "button" at bounding box center [273, 44] width 16 height 16
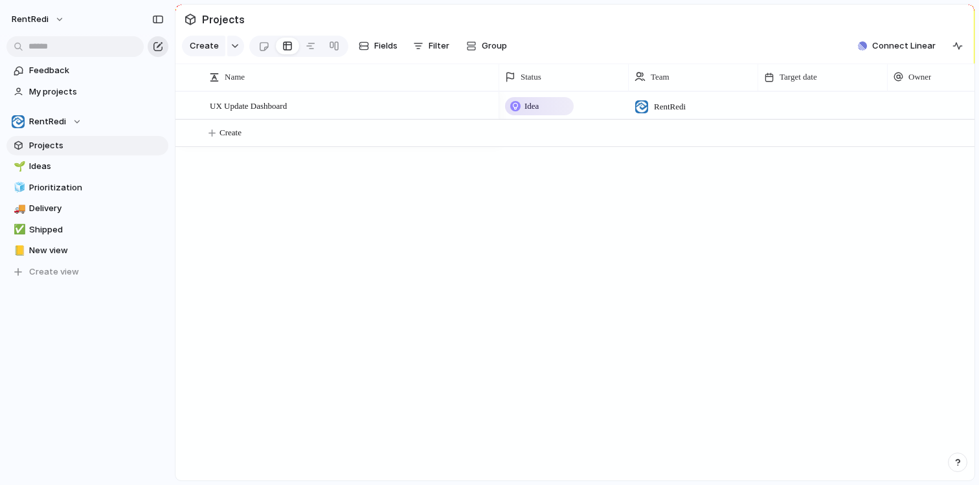
click at [157, 45] on div "button" at bounding box center [158, 46] width 10 height 10
click at [158, 52] on button "button" at bounding box center [158, 46] width 21 height 21
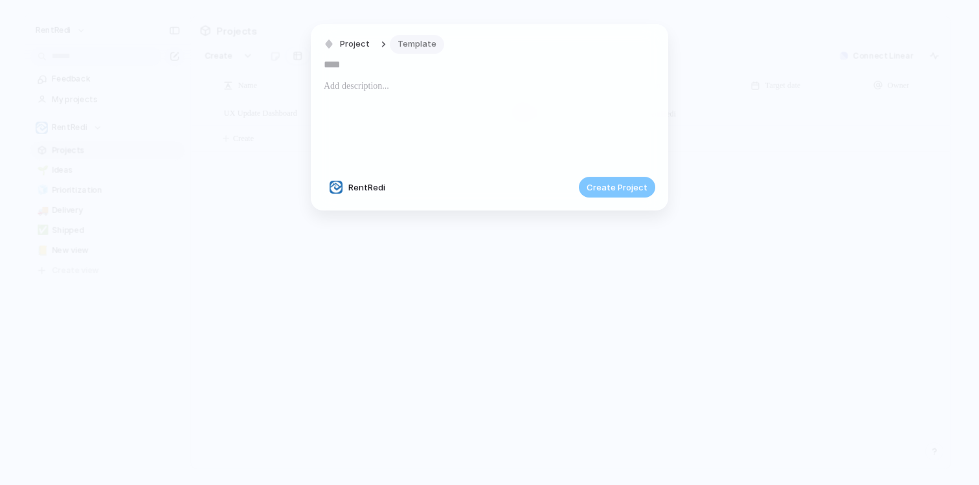
click at [416, 47] on span "Template" at bounding box center [416, 44] width 39 height 13
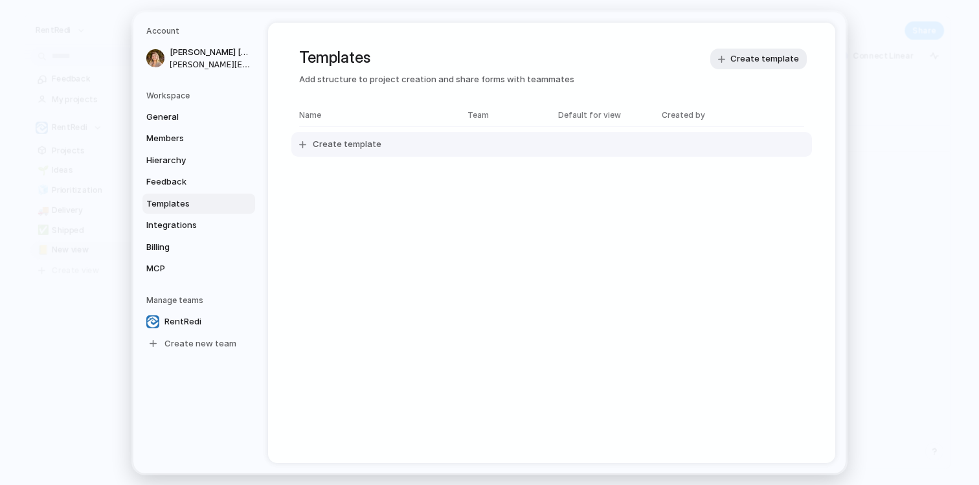
click at [372, 147] on span "Create template" at bounding box center [347, 144] width 69 height 13
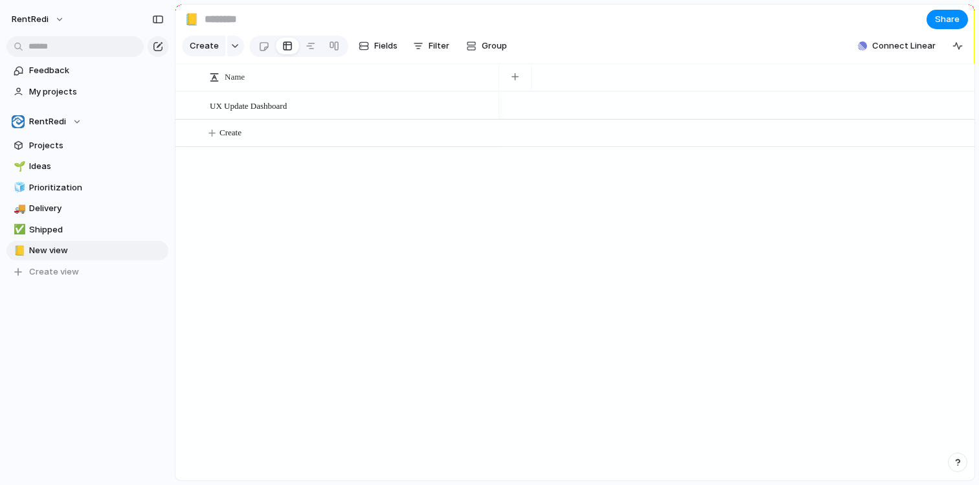
click at [876, 126] on button "Create" at bounding box center [591, 133] width 806 height 27
click at [334, 48] on div at bounding box center [334, 46] width 10 height 21
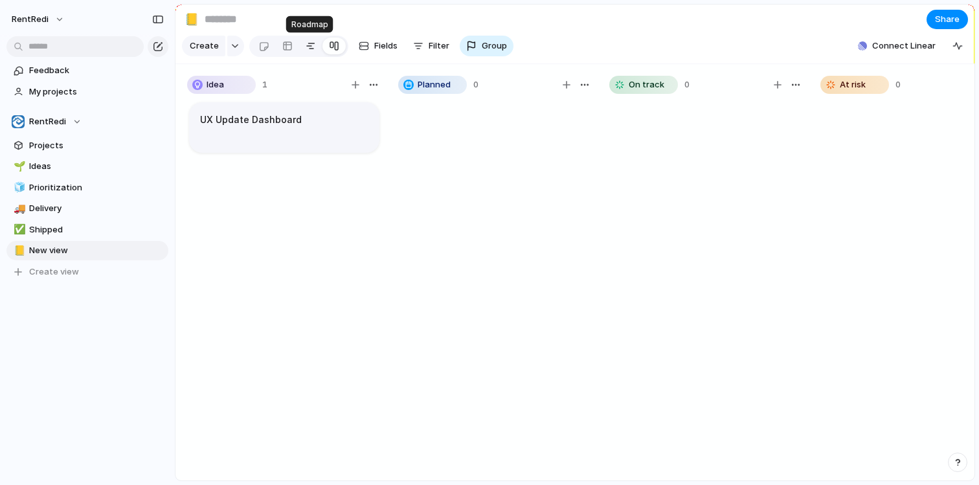
click at [309, 44] on div at bounding box center [311, 46] width 10 height 21
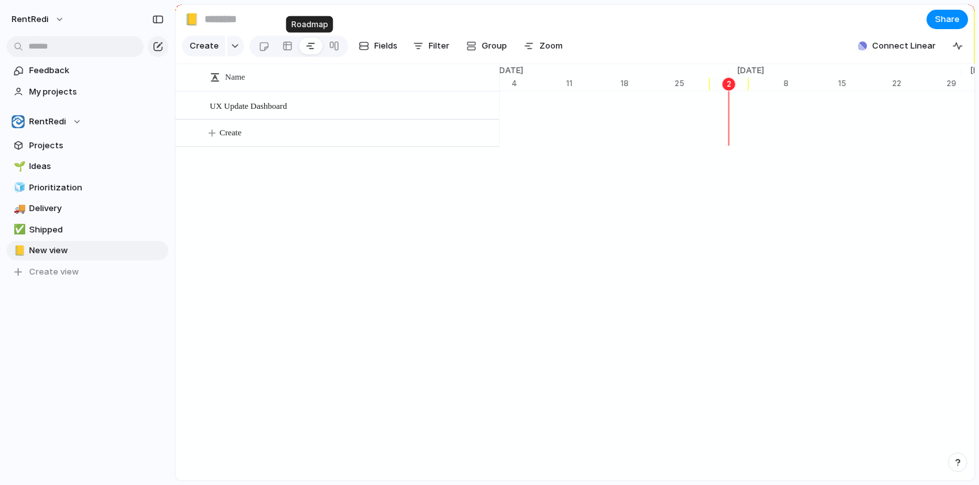
scroll to position [0, 8285]
click at [285, 44] on div at bounding box center [287, 46] width 10 height 21
click at [266, 44] on div at bounding box center [263, 46] width 11 height 21
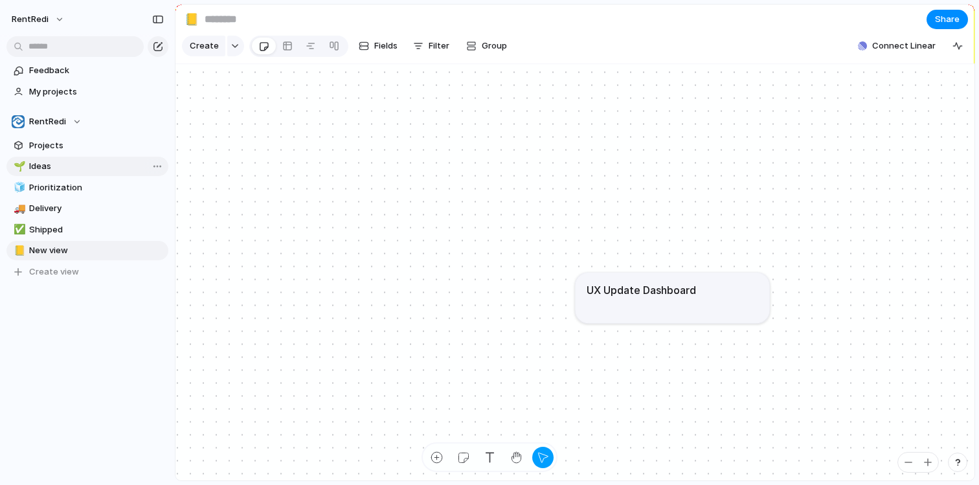
click at [87, 169] on span "Ideas" at bounding box center [96, 166] width 135 height 13
type input "*****"
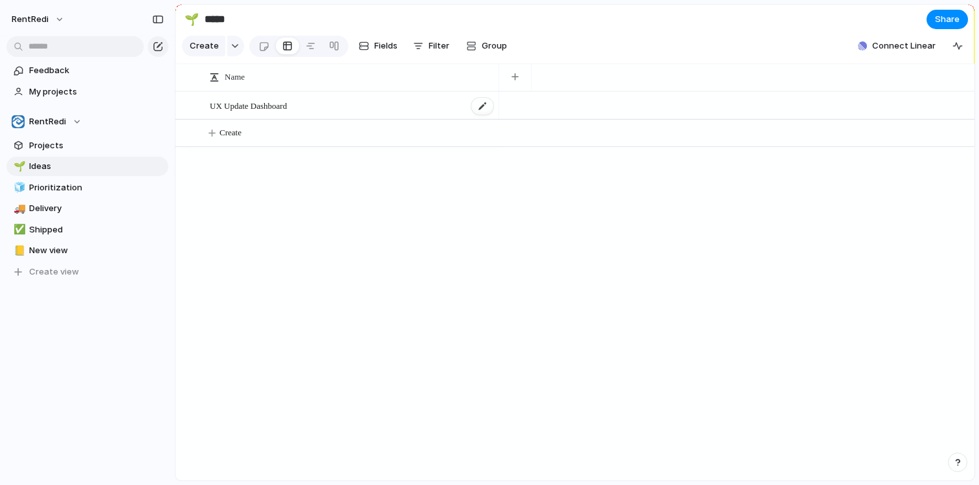
click at [282, 103] on span "UX Update Dashboard" at bounding box center [248, 105] width 77 height 15
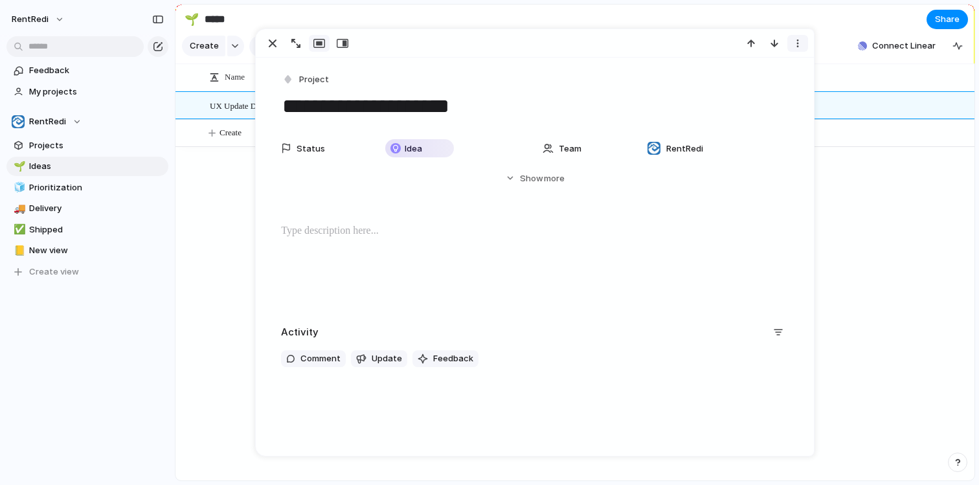
click at [803, 47] on button "button" at bounding box center [797, 43] width 21 height 17
click at [343, 43] on div "Mark as duplicate Delete" at bounding box center [489, 242] width 979 height 485
click at [348, 49] on button "button" at bounding box center [342, 43] width 21 height 17
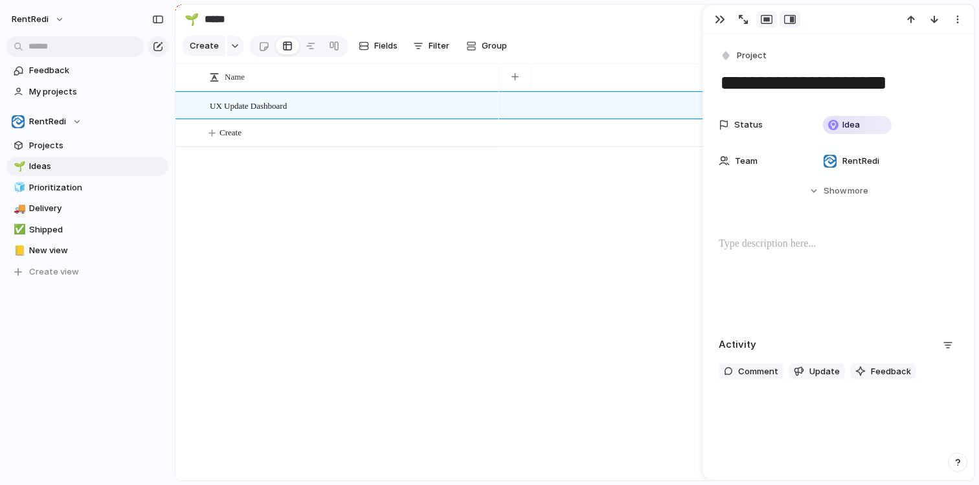
click at [769, 21] on div "button" at bounding box center [767, 19] width 12 height 10
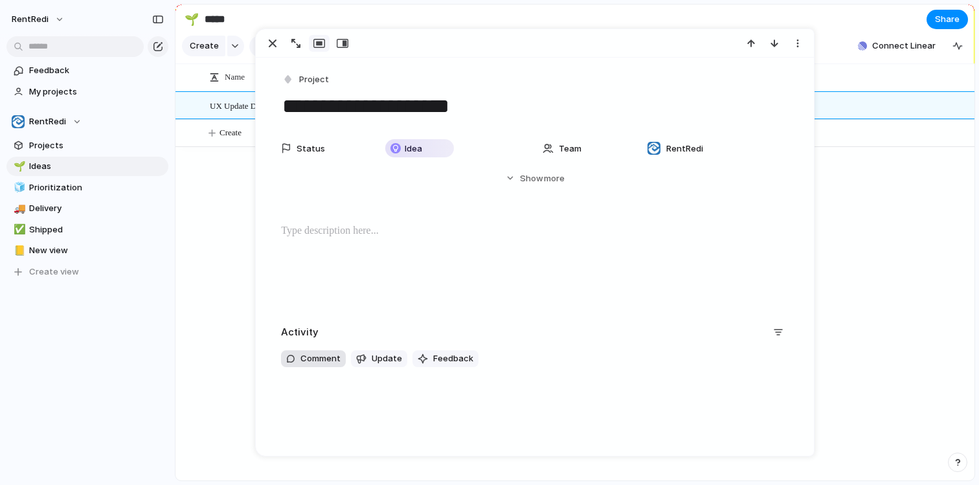
click at [322, 359] on span "Comment" at bounding box center [320, 358] width 40 height 13
click at [348, 234] on p at bounding box center [535, 231] width 508 height 16
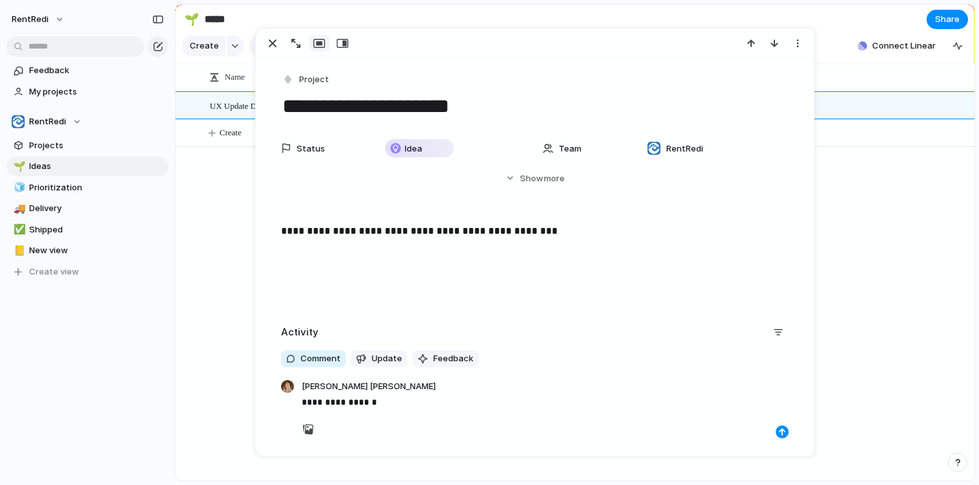
click at [401, 231] on p "**********" at bounding box center [535, 231] width 508 height 16
click at [524, 228] on p "**********" at bounding box center [535, 231] width 508 height 16
click at [905, 276] on div at bounding box center [736, 285] width 475 height 389
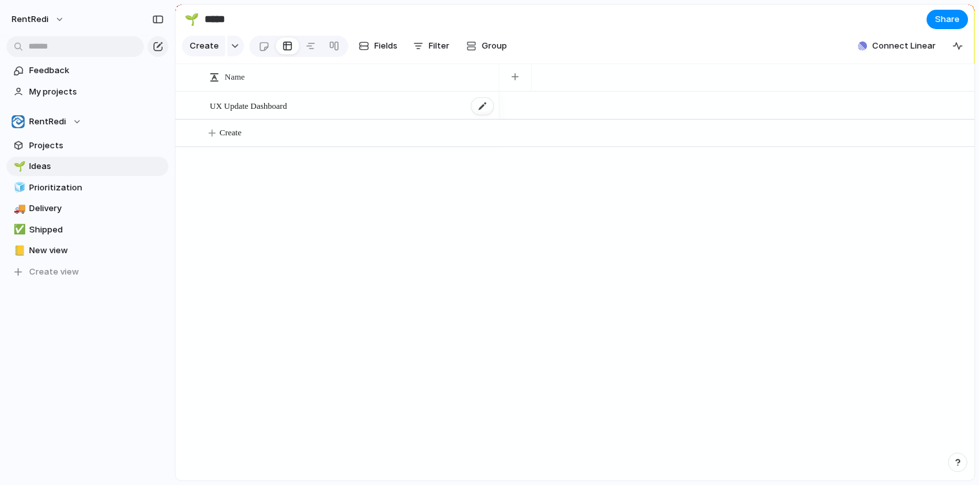
click at [366, 106] on div "UX Update Dashboard" at bounding box center [352, 106] width 285 height 27
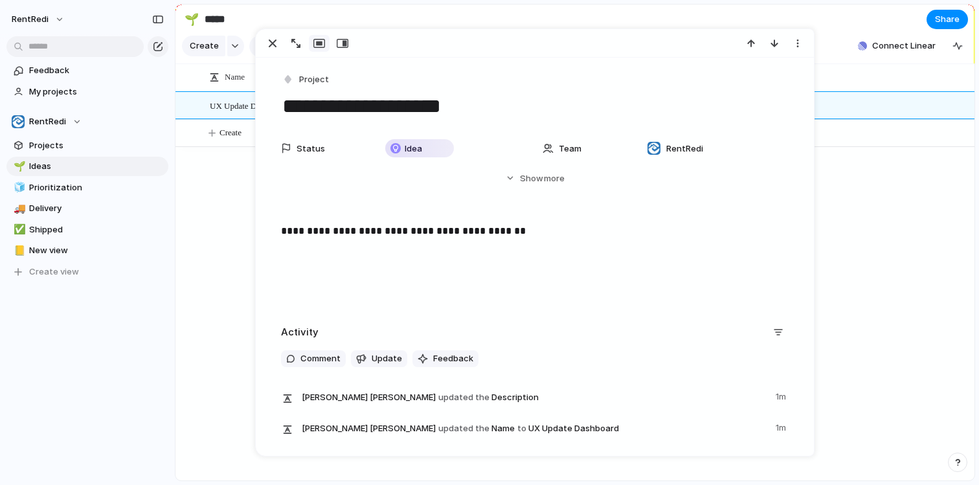
click at [266, 237] on div "**********" at bounding box center [535, 254] width 558 height 392
click at [721, 273] on div "**********" at bounding box center [534, 264] width 527 height 83
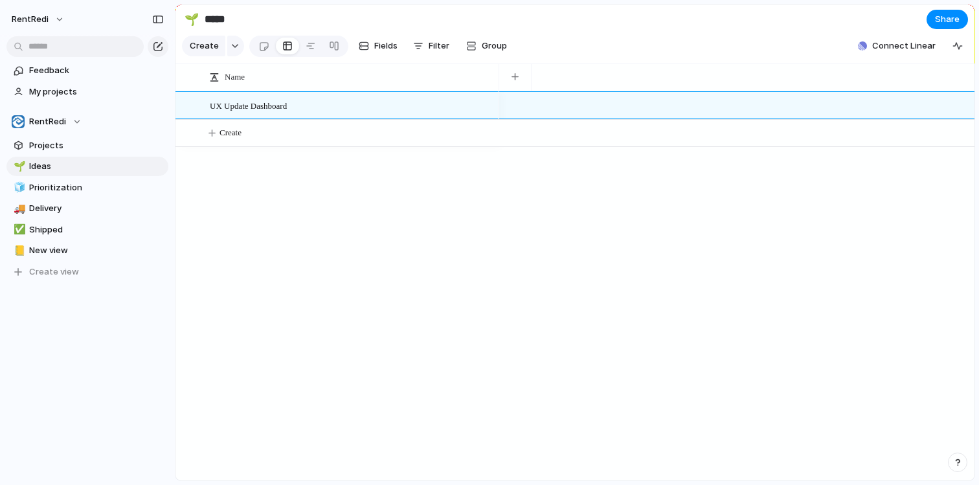
click at [844, 267] on div at bounding box center [736, 285] width 475 height 389
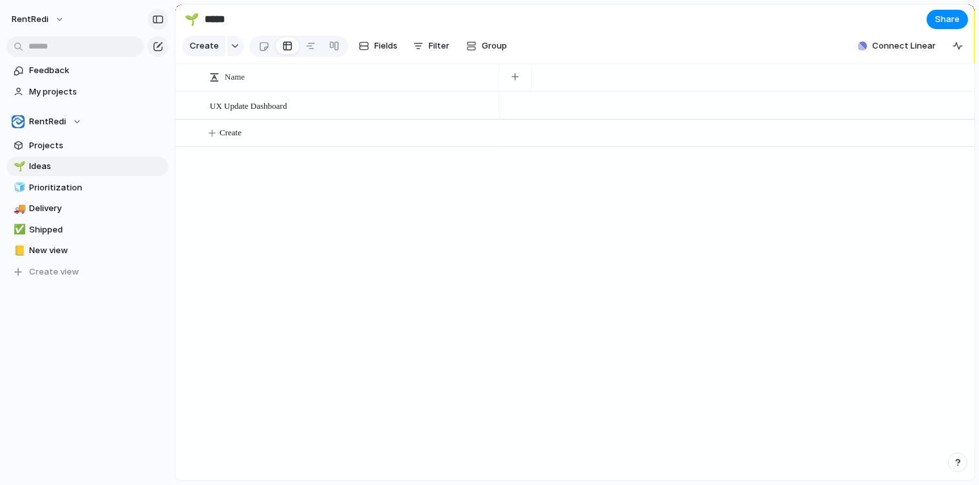
click at [156, 21] on div "button" at bounding box center [158, 19] width 12 height 9
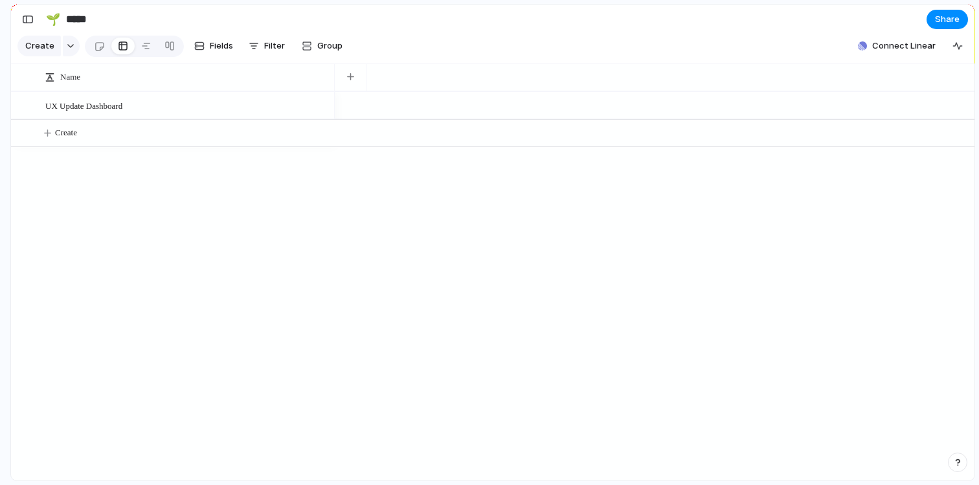
click at [156, 21] on div "RentRedi Feedback My projects RentRedi Projects 🌱 Ideas 🧊 Prioritization 🚚 Deli…" at bounding box center [489, 242] width 979 height 485
click at [30, 19] on div "button" at bounding box center [28, 19] width 12 height 9
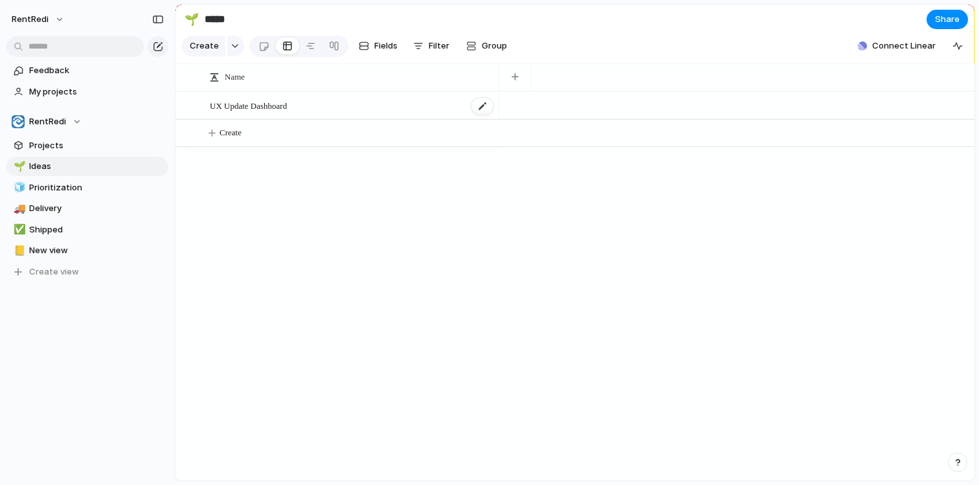
click at [313, 107] on div "UX Update Dashboard" at bounding box center [352, 106] width 285 height 27
